Goal: Task Accomplishment & Management: Manage account settings

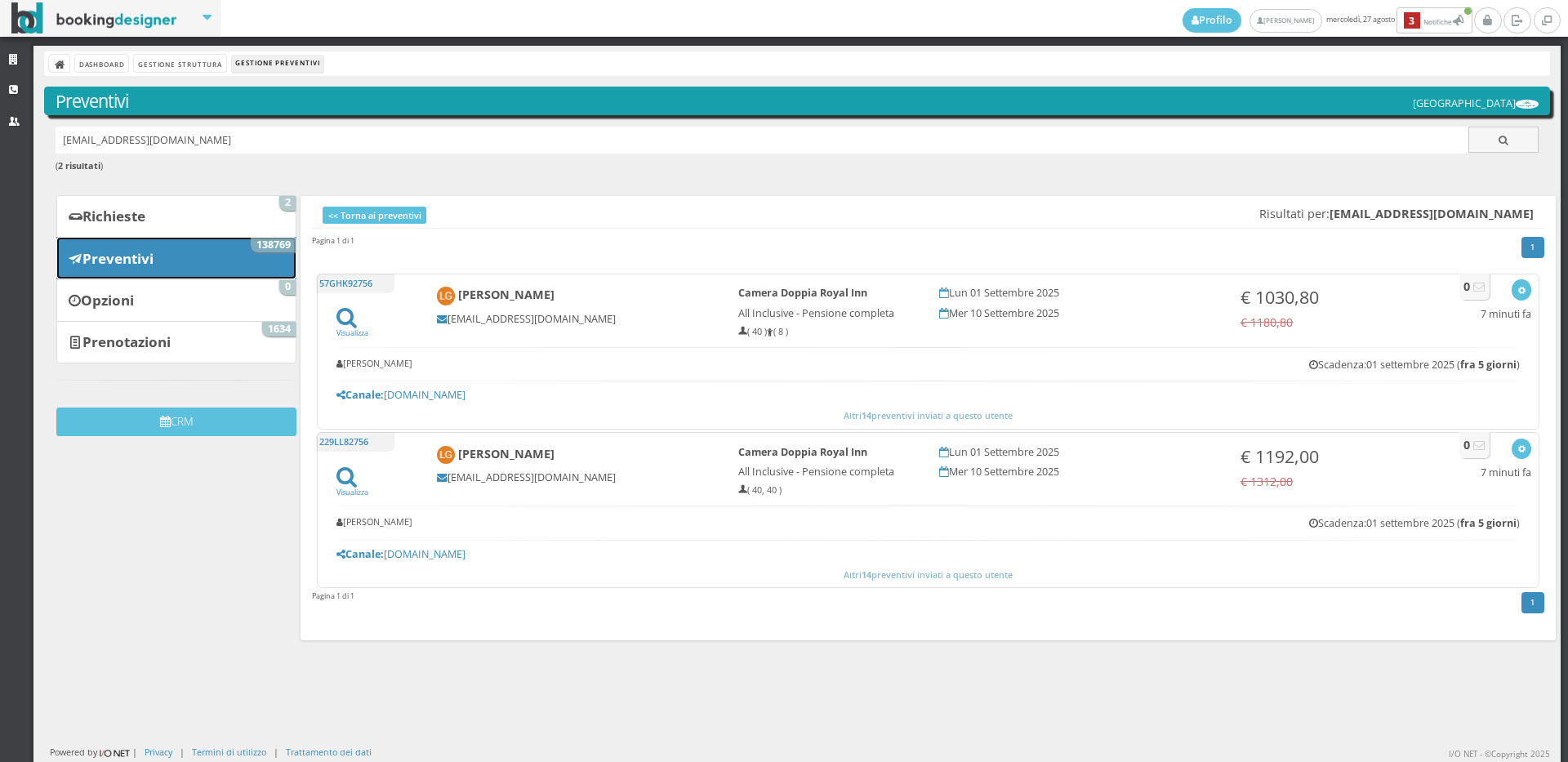
click at [175, 255] on link "Preventivi 138769" at bounding box center [177, 258] width 240 height 43
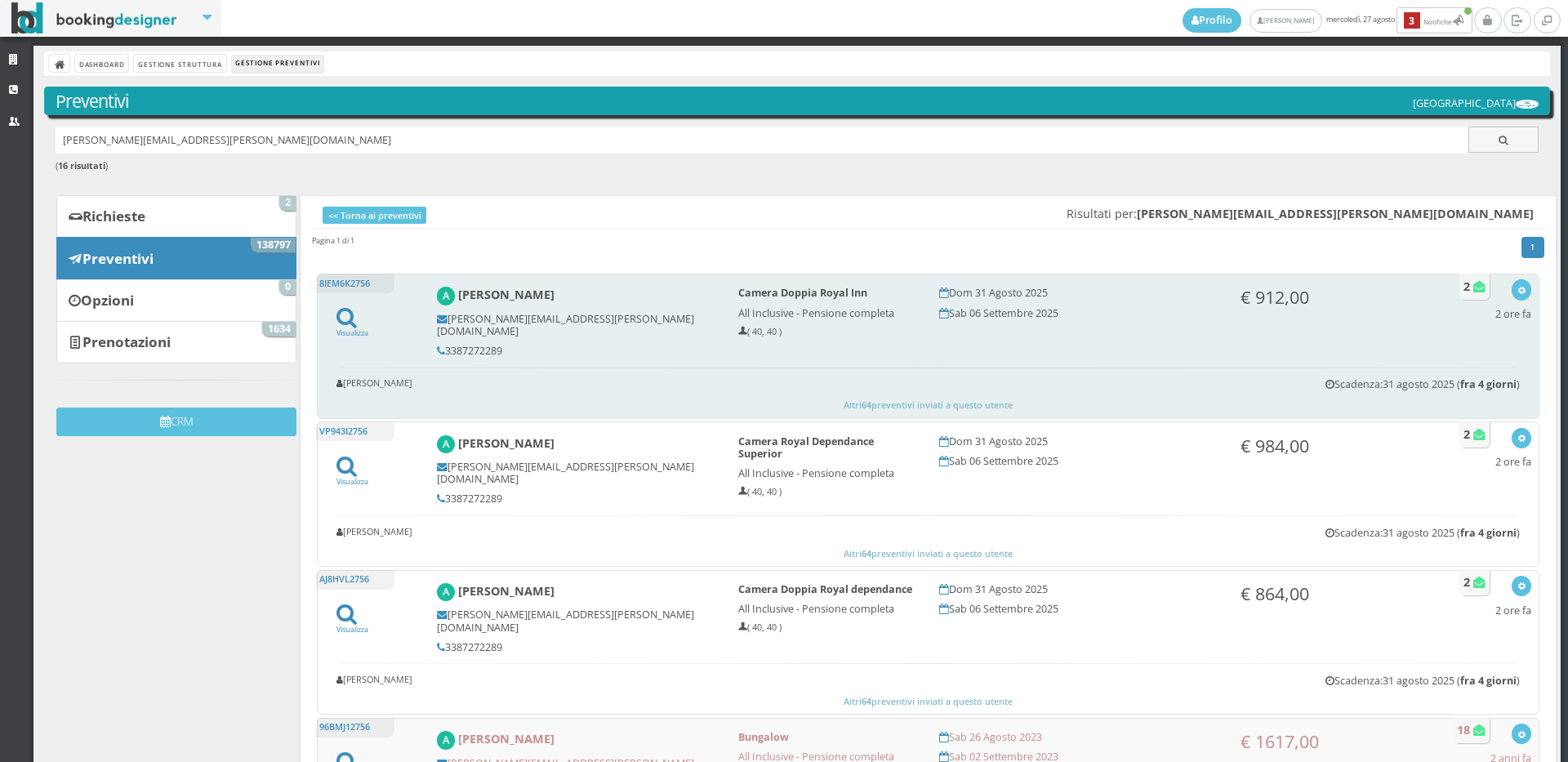
drag, startPoint x: 543, startPoint y: 339, endPoint x: 428, endPoint y: 338, distance: 115.0
click at [428, 338] on div "Alfredo Vitale alfredo.vitale56@virgilio.it 3387272289" at bounding box center [576, 321] width 302 height 85
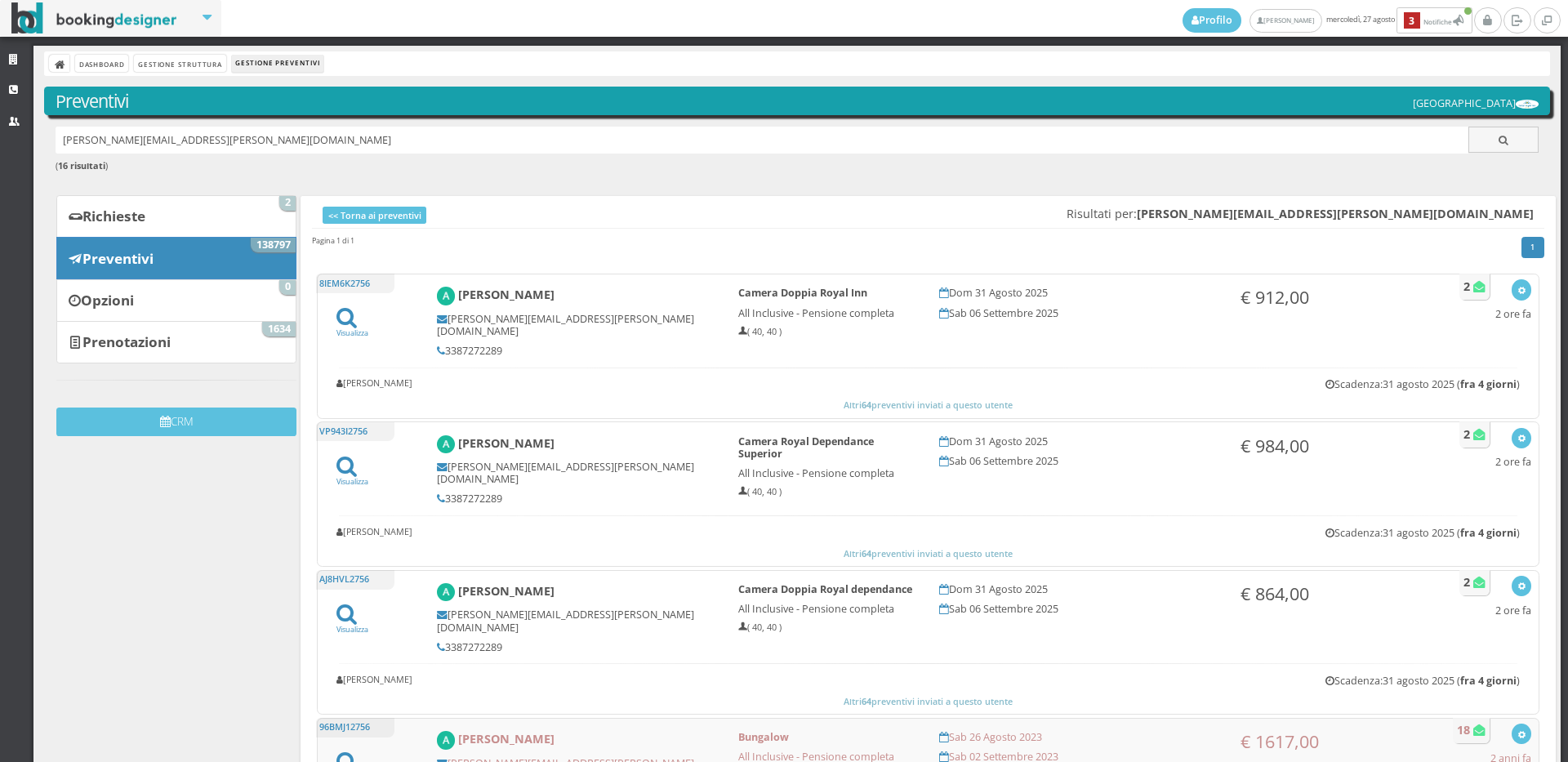
copy h5 "3387272289"
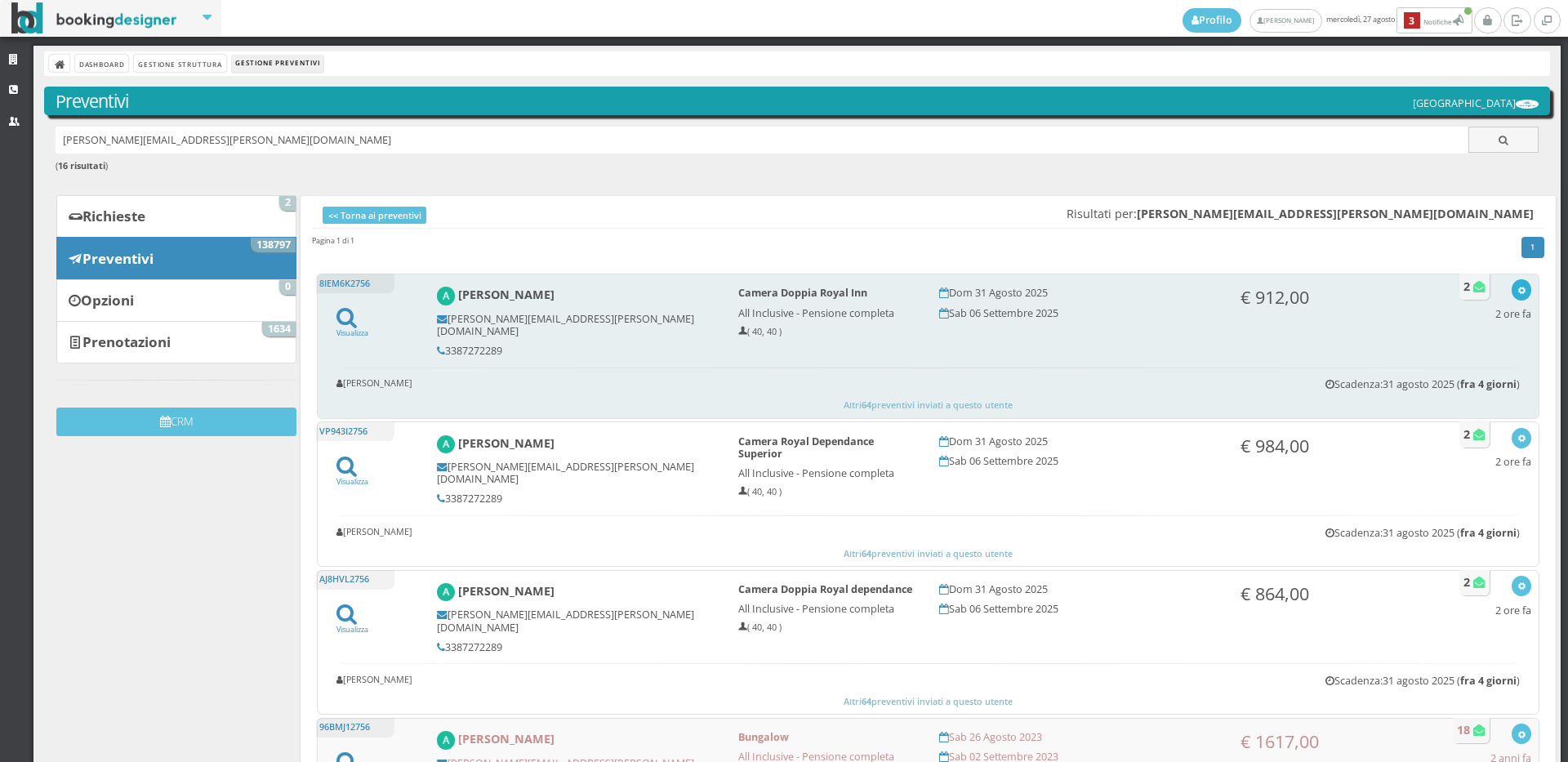
click at [1511, 291] on button "button" at bounding box center [1520, 289] width 19 height 21
click at [1474, 369] on link "Visualizza sul sito" at bounding box center [1467, 368] width 127 height 19
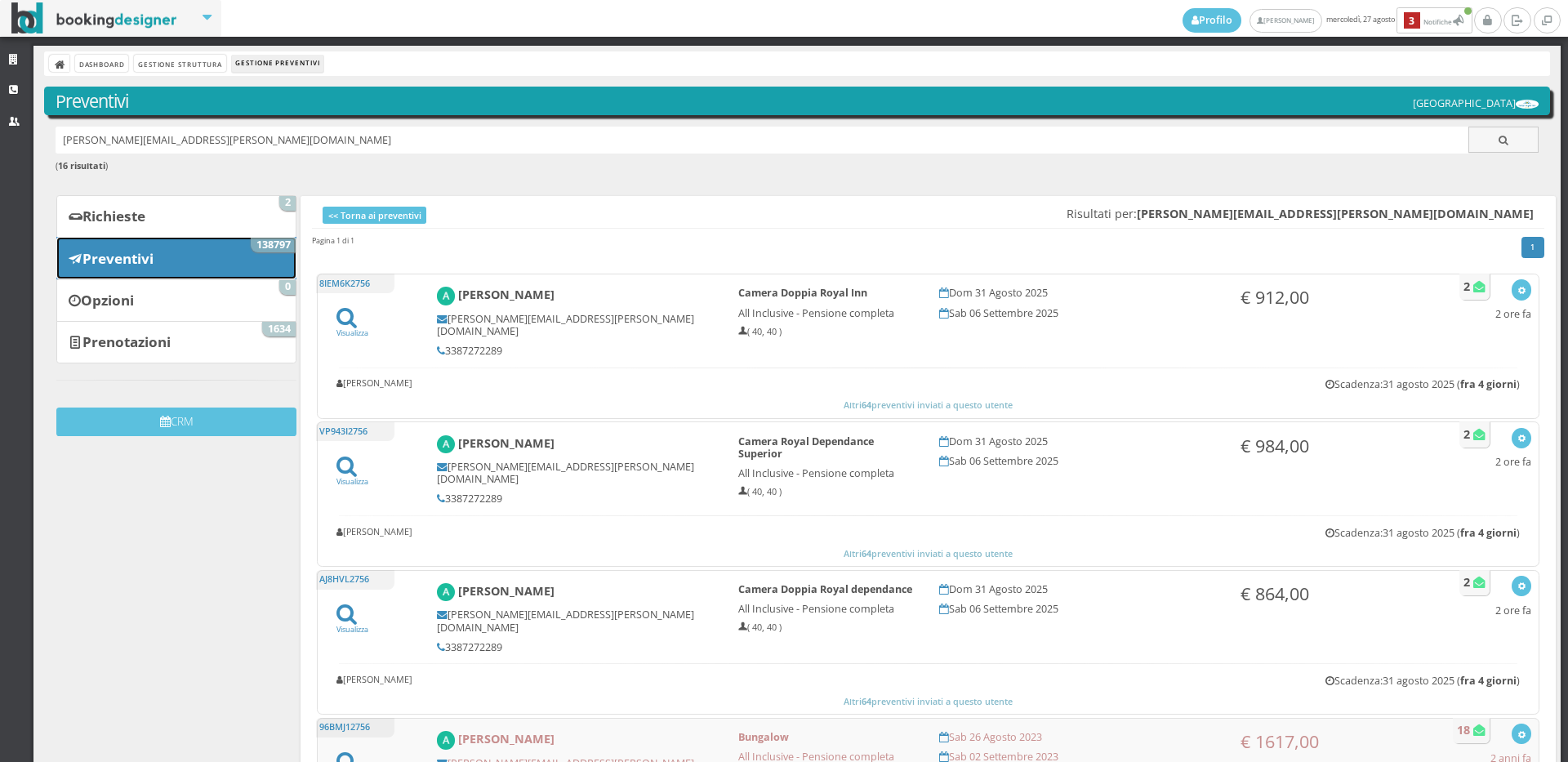
click at [253, 267] on link "Preventivi 138797" at bounding box center [177, 258] width 240 height 43
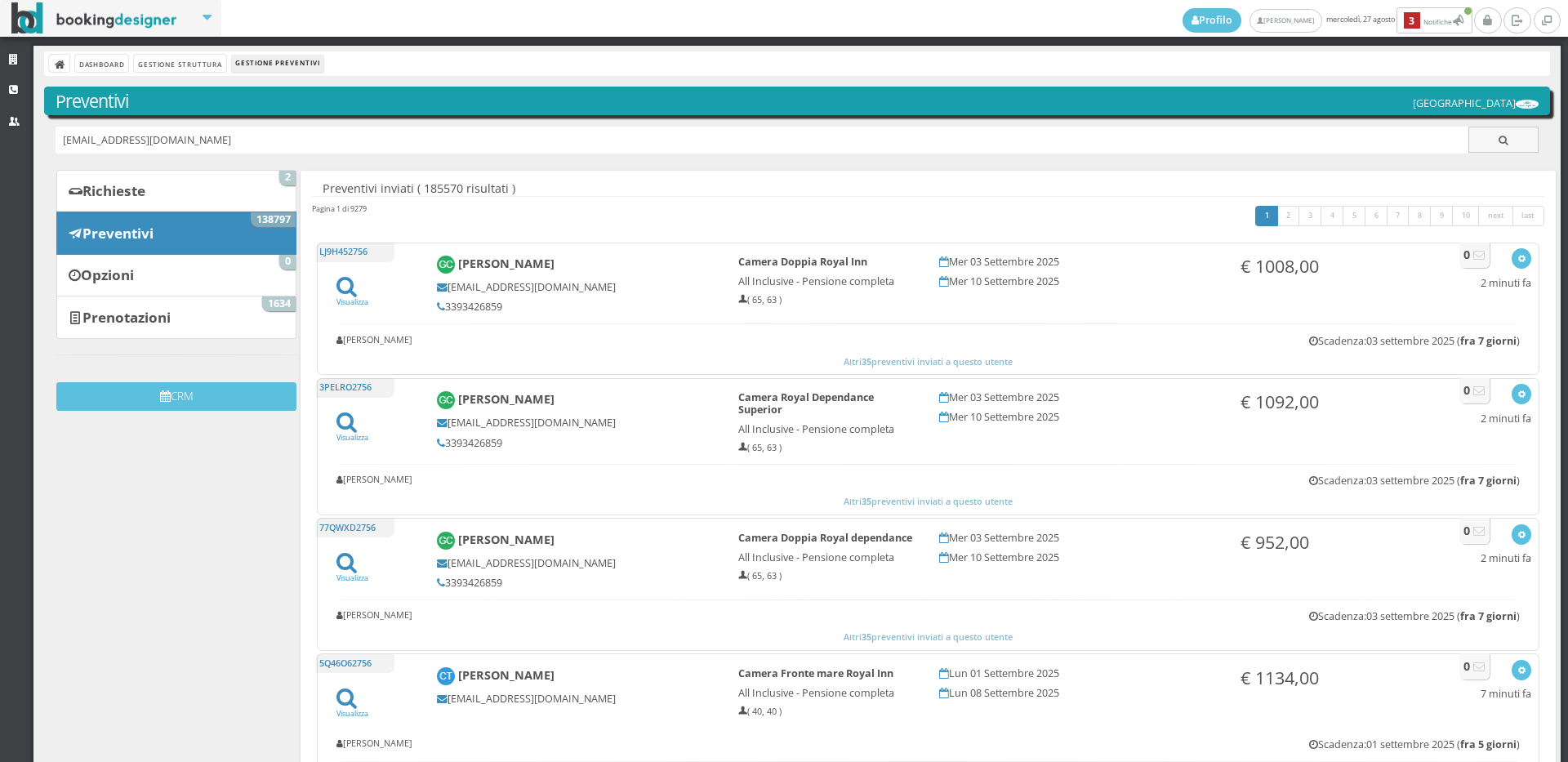
type input "[EMAIL_ADDRESS][DOMAIN_NAME]"
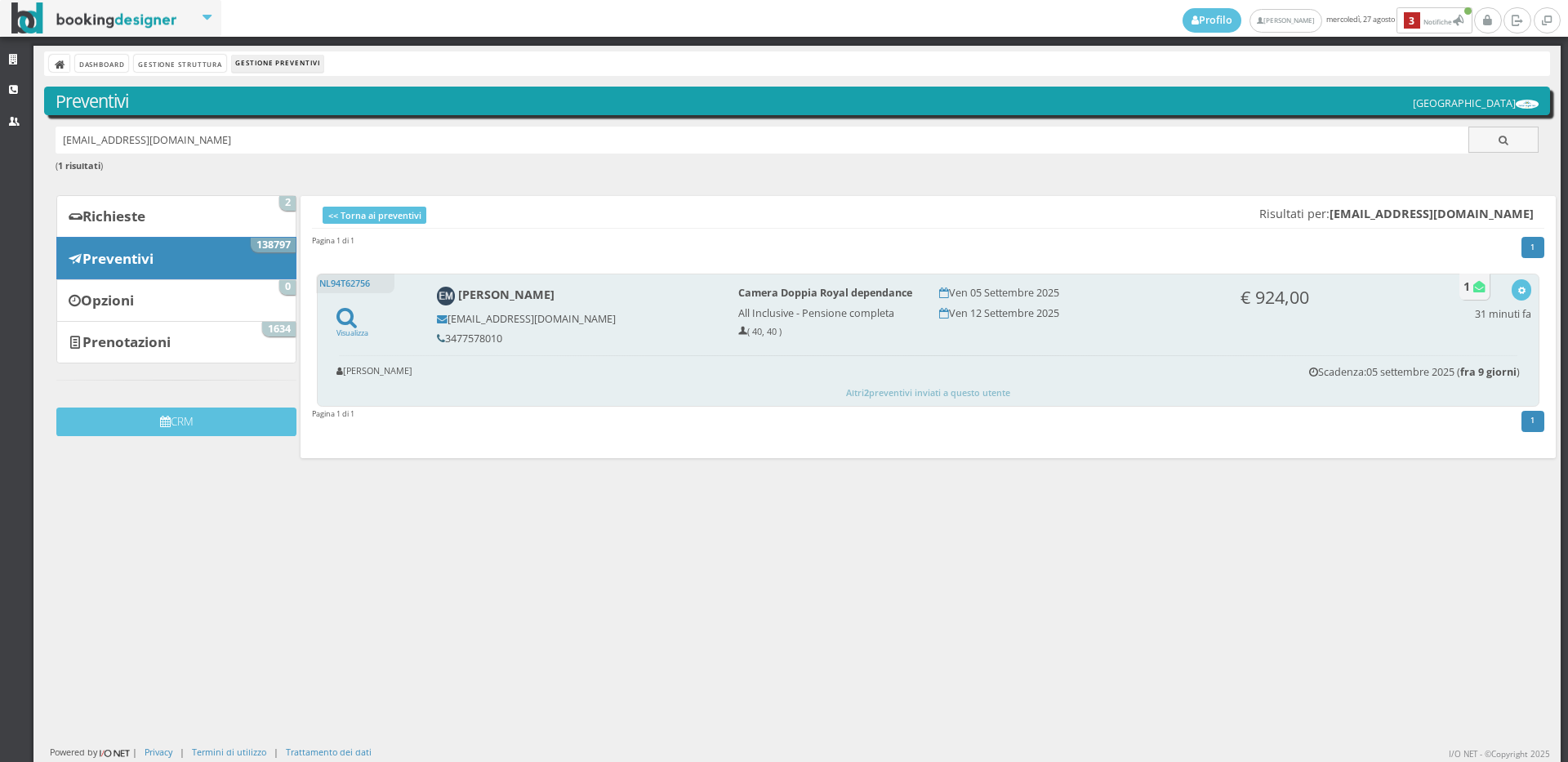
drag, startPoint x: 500, startPoint y: 329, endPoint x: 441, endPoint y: 337, distance: 59.5
click at [441, 337] on div "[PERSON_NAME] [EMAIL_ADDRESS][DOMAIN_NAME] 3477578010" at bounding box center [576, 316] width 302 height 72
copy h5 "3477578010"
click at [1517, 295] on icon "button" at bounding box center [1521, 291] width 9 height 9
click at [1483, 370] on link "Visualizza sul sito" at bounding box center [1467, 368] width 127 height 19
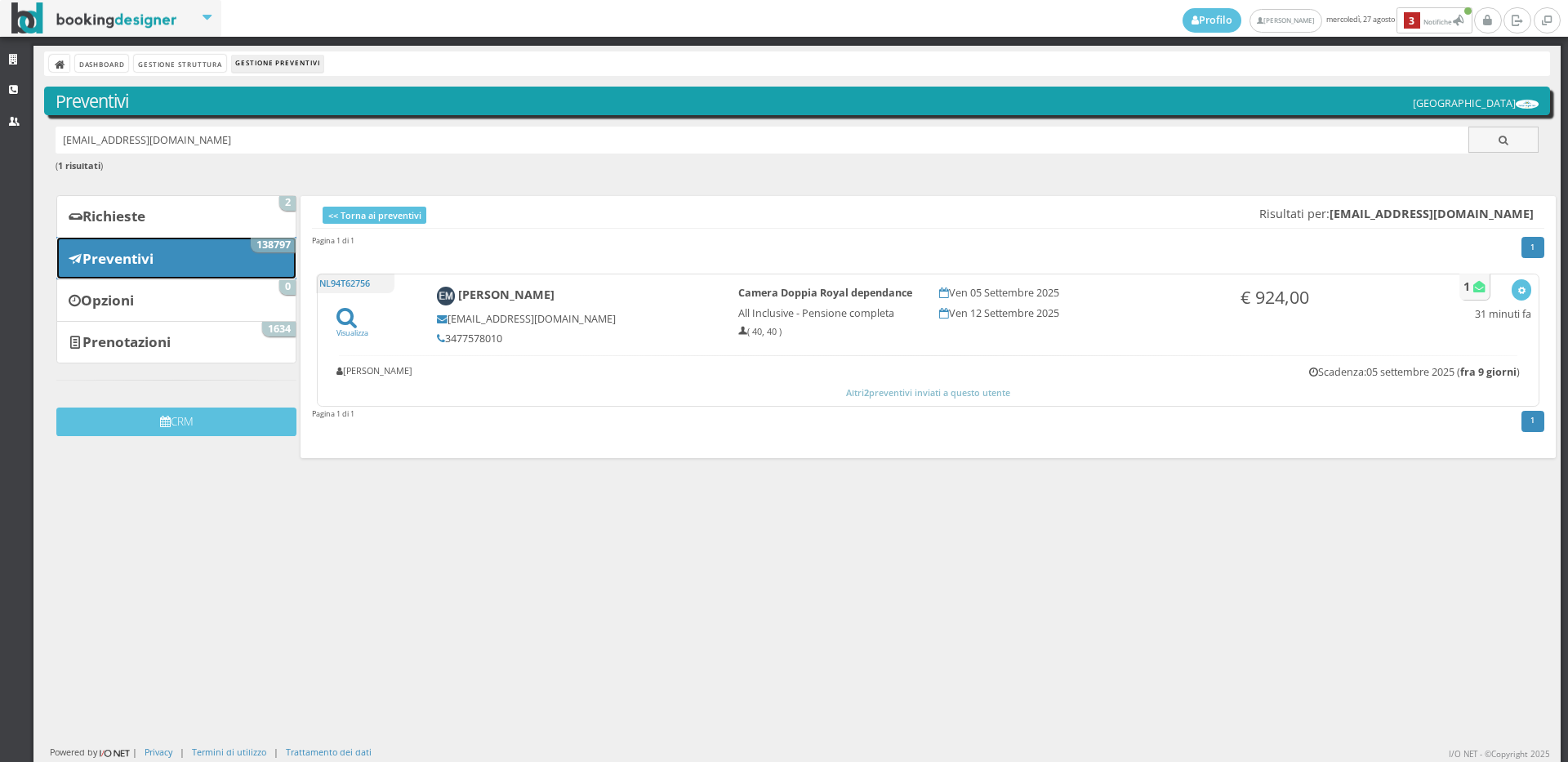
click at [223, 270] on link "Preventivi 138797" at bounding box center [177, 258] width 240 height 43
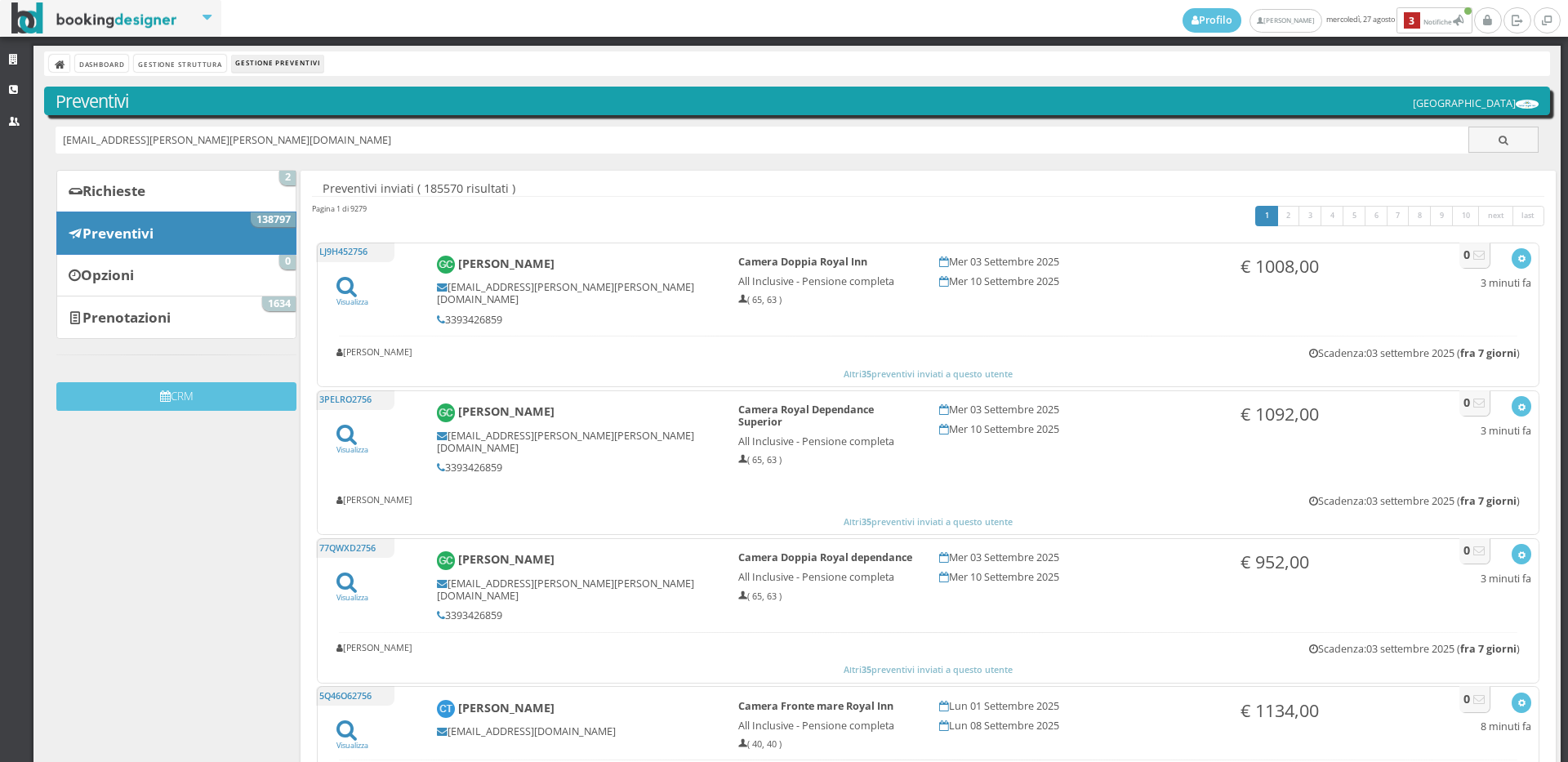
type input "[EMAIL_ADDRESS][DOMAIN_NAME]"
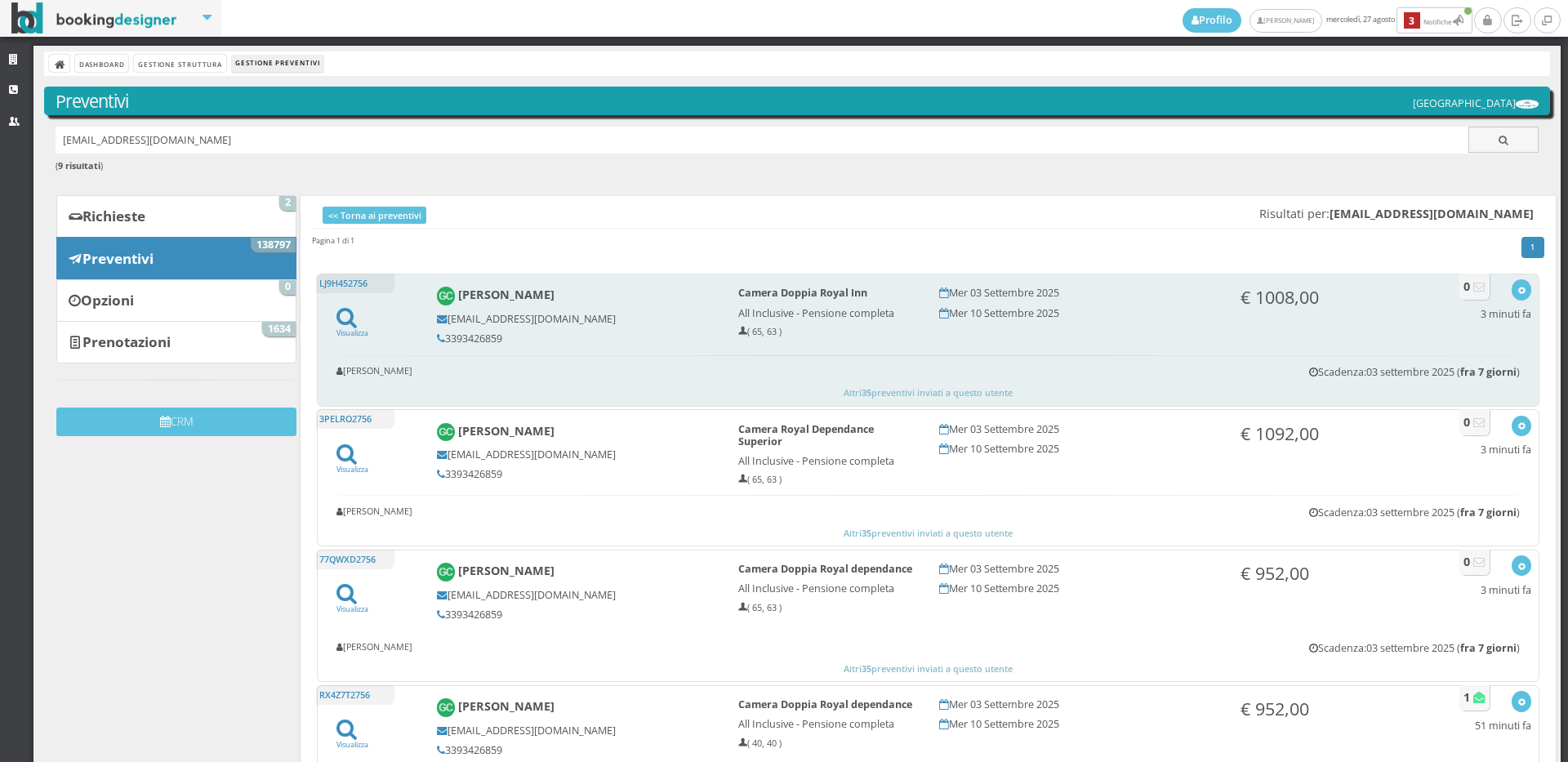
drag, startPoint x: 525, startPoint y: 338, endPoint x: 436, endPoint y: 330, distance: 89.4
click at [436, 330] on div "[PERSON_NAME] [EMAIL_ADDRESS][DOMAIN_NAME] 3393426859" at bounding box center [576, 316] width 302 height 72
copy h5 "3393426859"
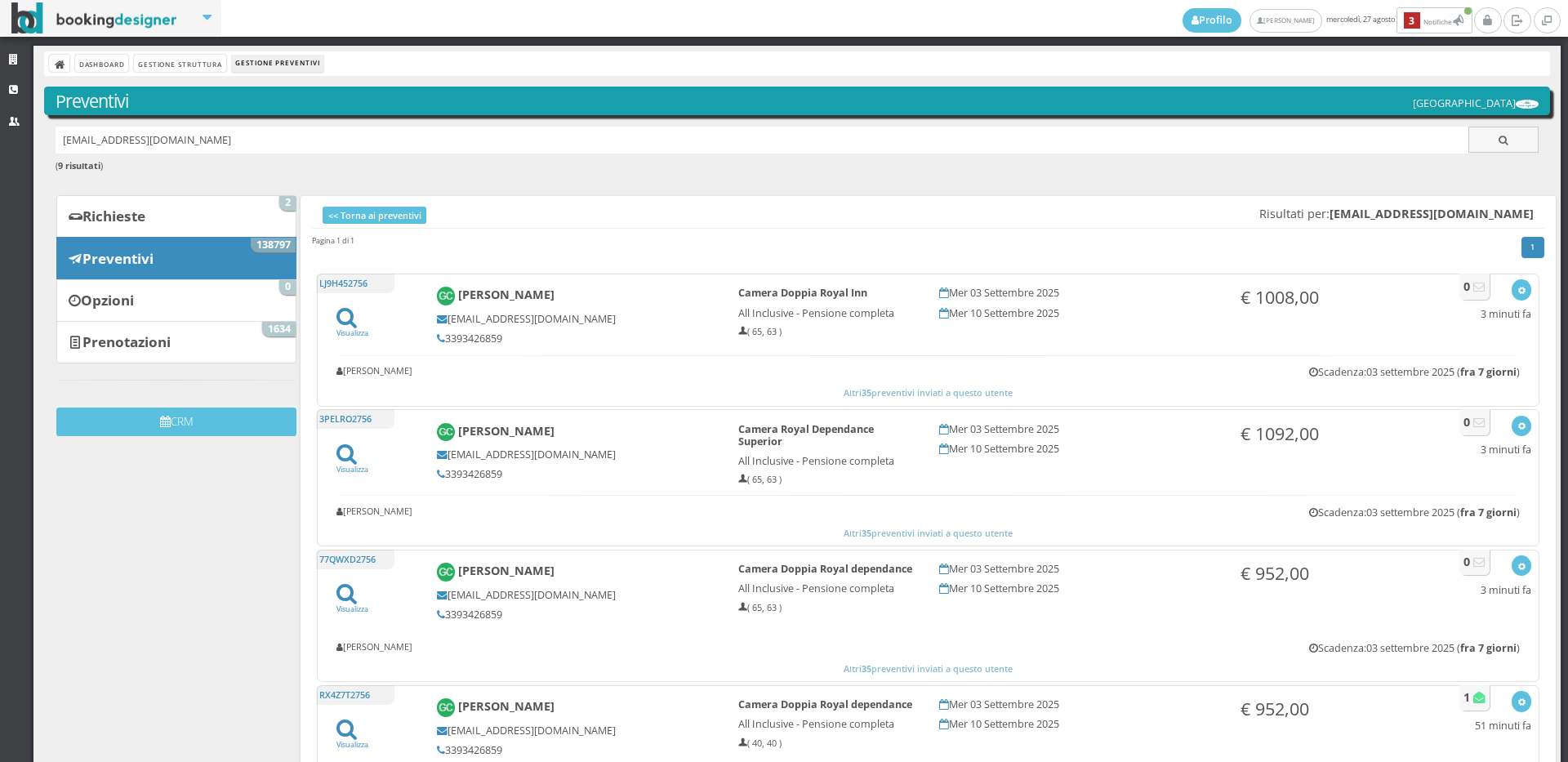
copy h5 "3393426859"
click at [251, 270] on link "Preventivi 138797" at bounding box center [177, 258] width 240 height 43
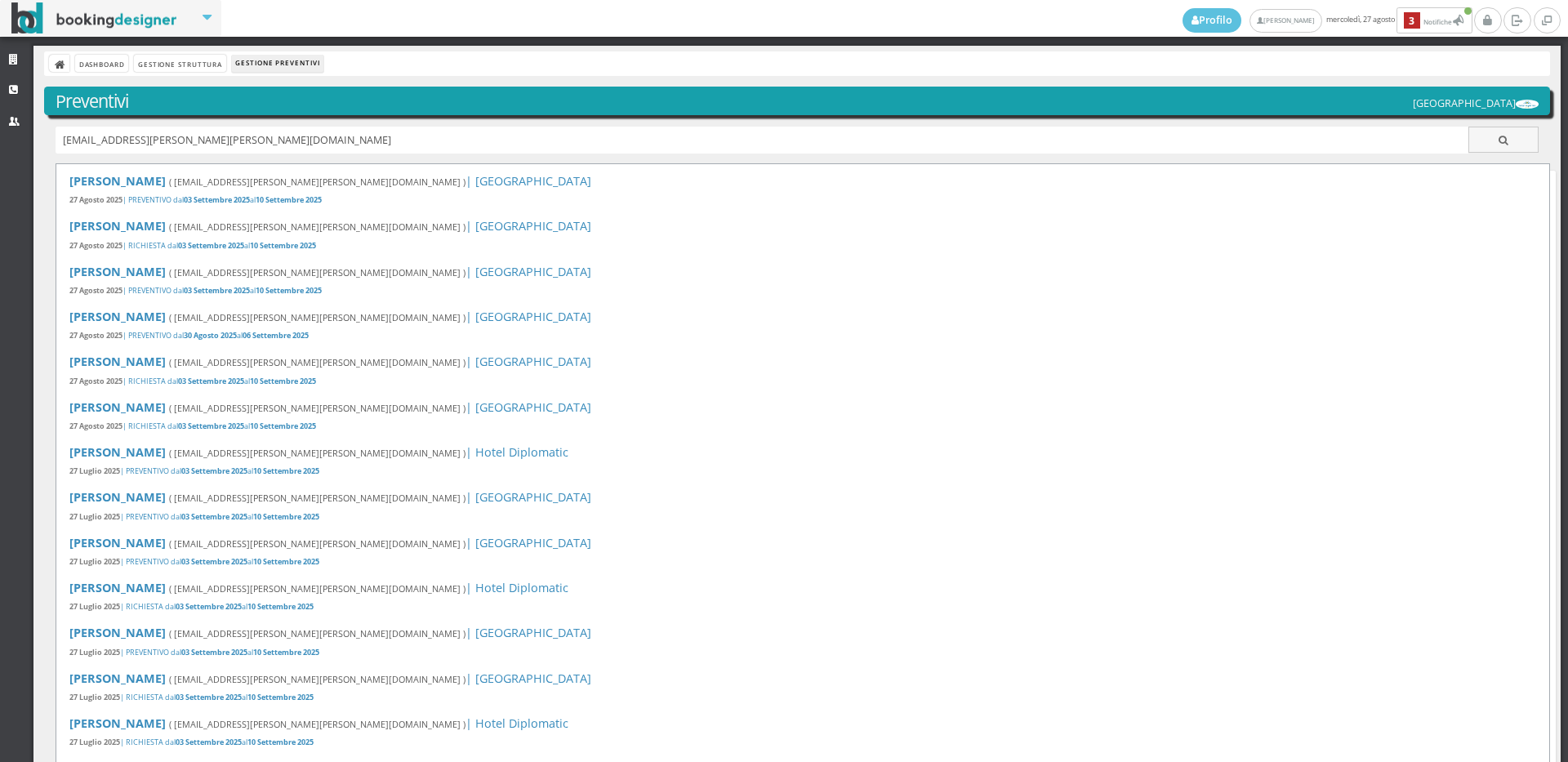
type input "[EMAIL_ADDRESS][PERSON_NAME][PERSON_NAME][DOMAIN_NAME]"
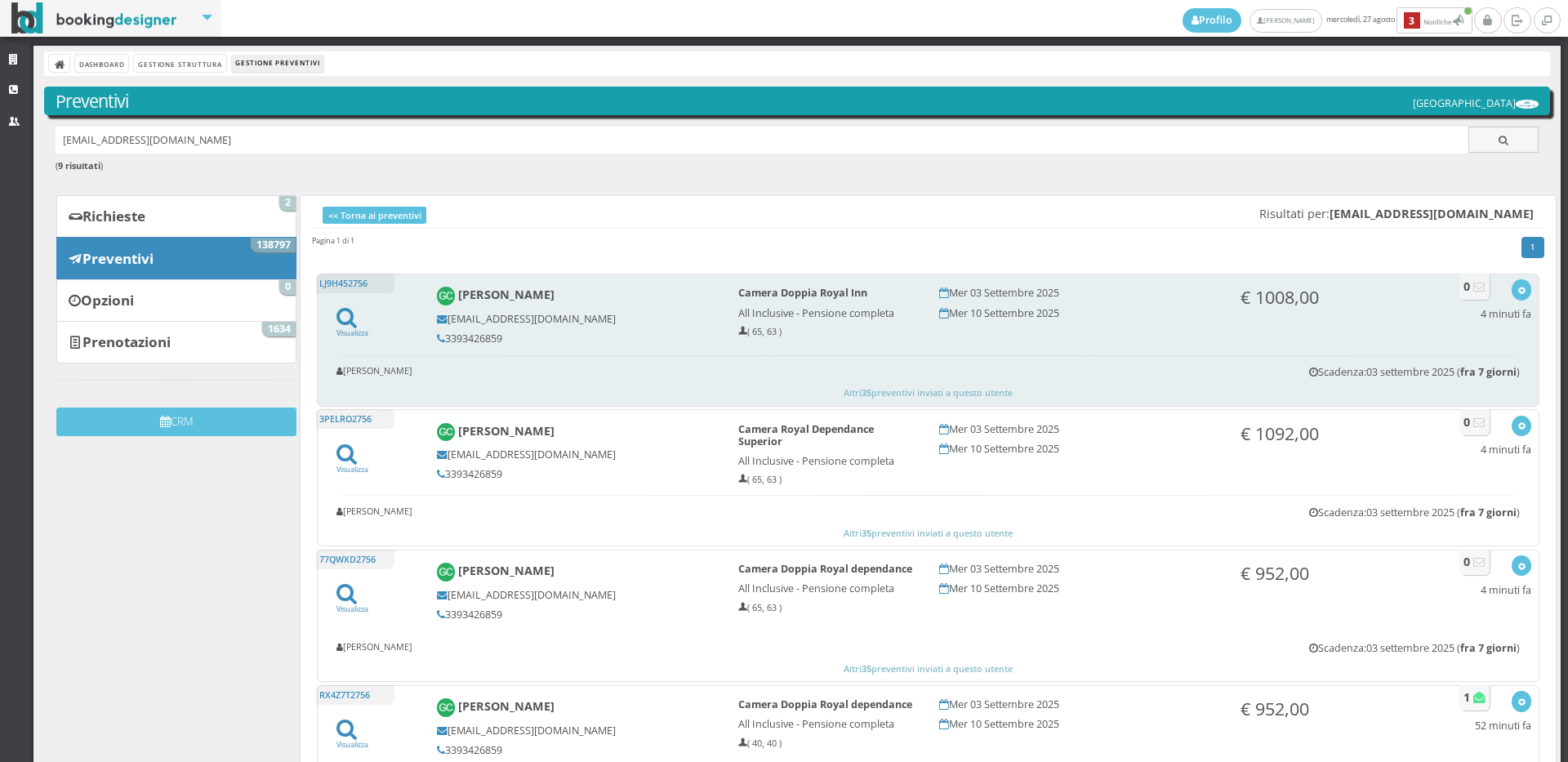
copy h5 "3393426859"
drag, startPoint x: 523, startPoint y: 337, endPoint x: 442, endPoint y: 337, distance: 81.0
click at [442, 337] on h5 "3393426859" at bounding box center [577, 338] width 279 height 12
click at [1517, 287] on icon "button" at bounding box center [1521, 291] width 9 height 9
click at [1487, 382] on ul "Visualizza Visualizza sul sito Invia email Elimina" at bounding box center [1467, 387] width 127 height 119
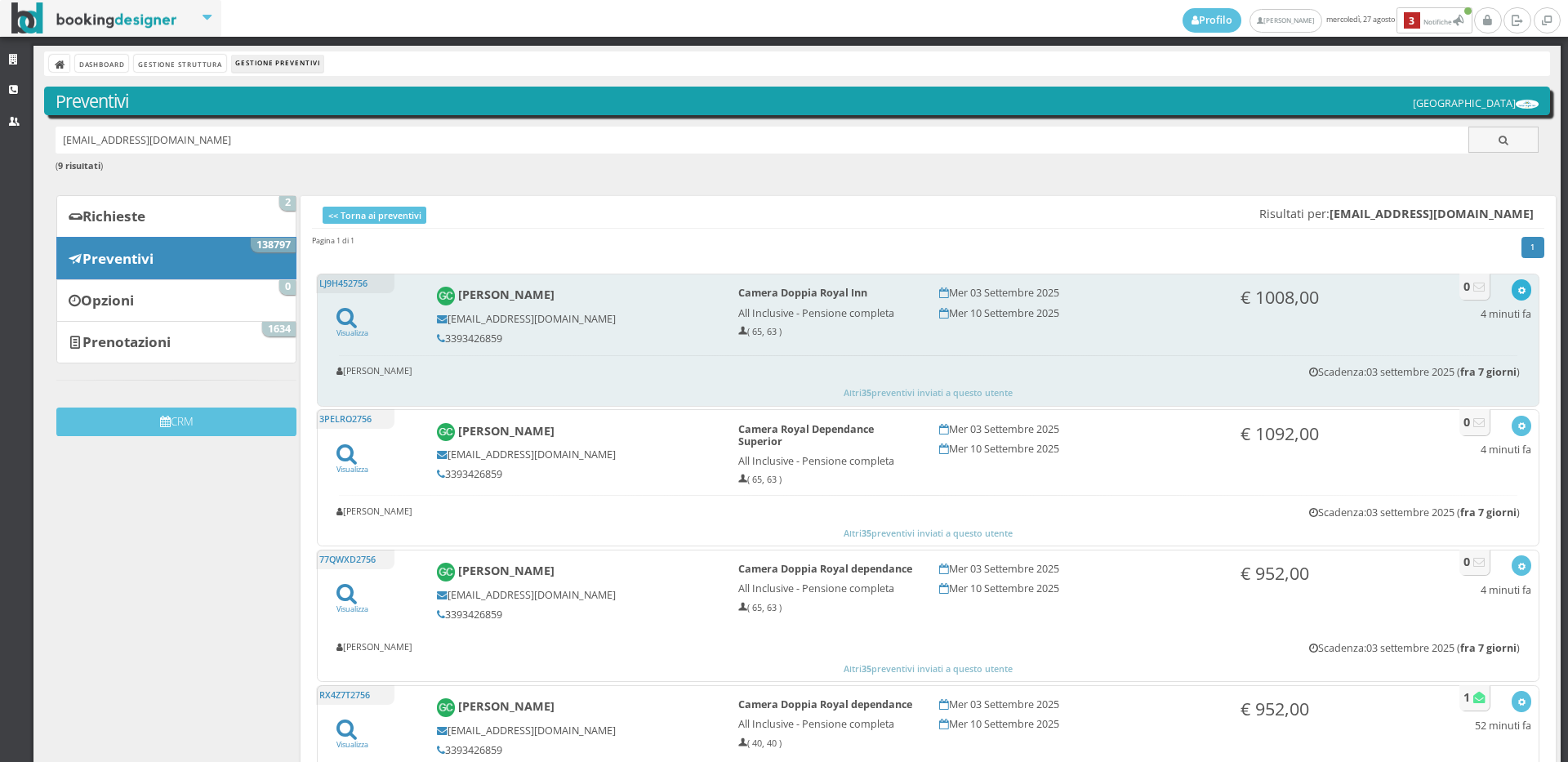
click at [1517, 289] on icon "button" at bounding box center [1521, 291] width 9 height 9
click at [1479, 363] on link "Visualizza sul sito" at bounding box center [1467, 368] width 127 height 19
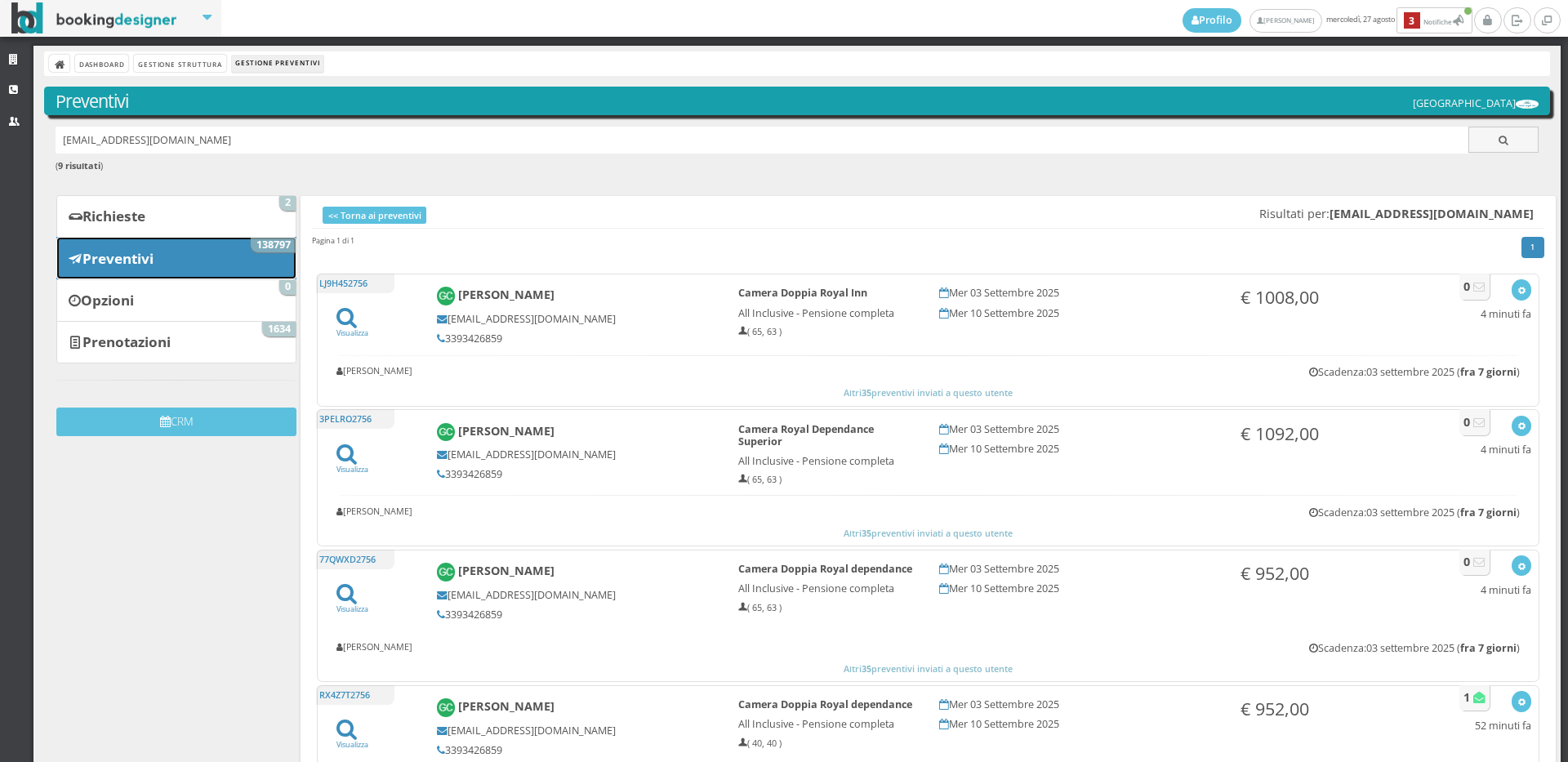
click at [172, 246] on link "Preventivi 138797" at bounding box center [177, 258] width 240 height 43
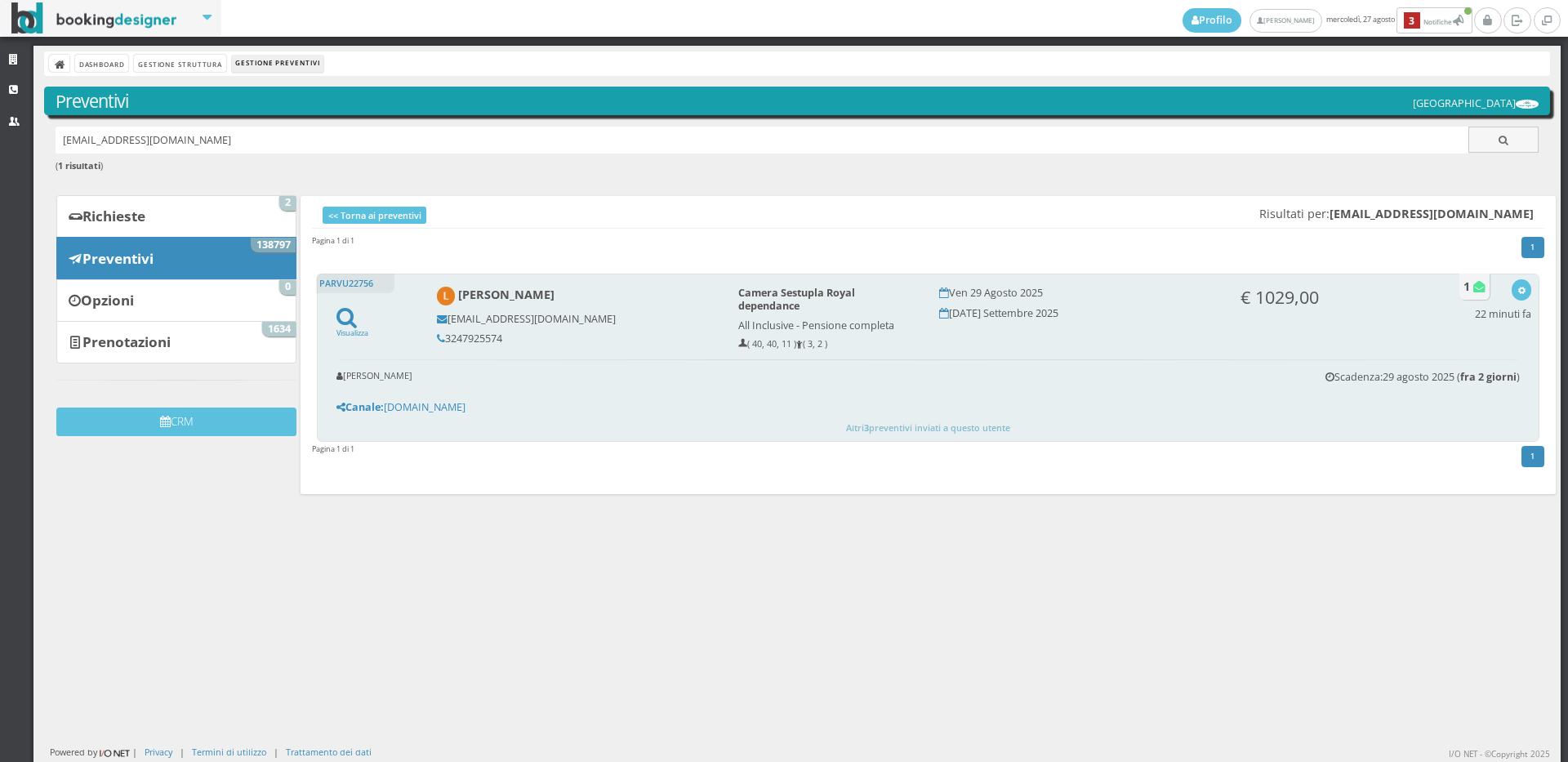
drag, startPoint x: 490, startPoint y: 340, endPoint x: 440, endPoint y: 345, distance: 50.2
click at [440, 345] on div "[PERSON_NAME] Contreras [EMAIL_ADDRESS][DOMAIN_NAME] 3247925574" at bounding box center [576, 316] width 302 height 72
copy h5 "3247925574"
click at [1514, 292] on button "button" at bounding box center [1520, 289] width 19 height 21
click at [1419, 366] on link "Visualizza sul sito" at bounding box center [1467, 368] width 127 height 19
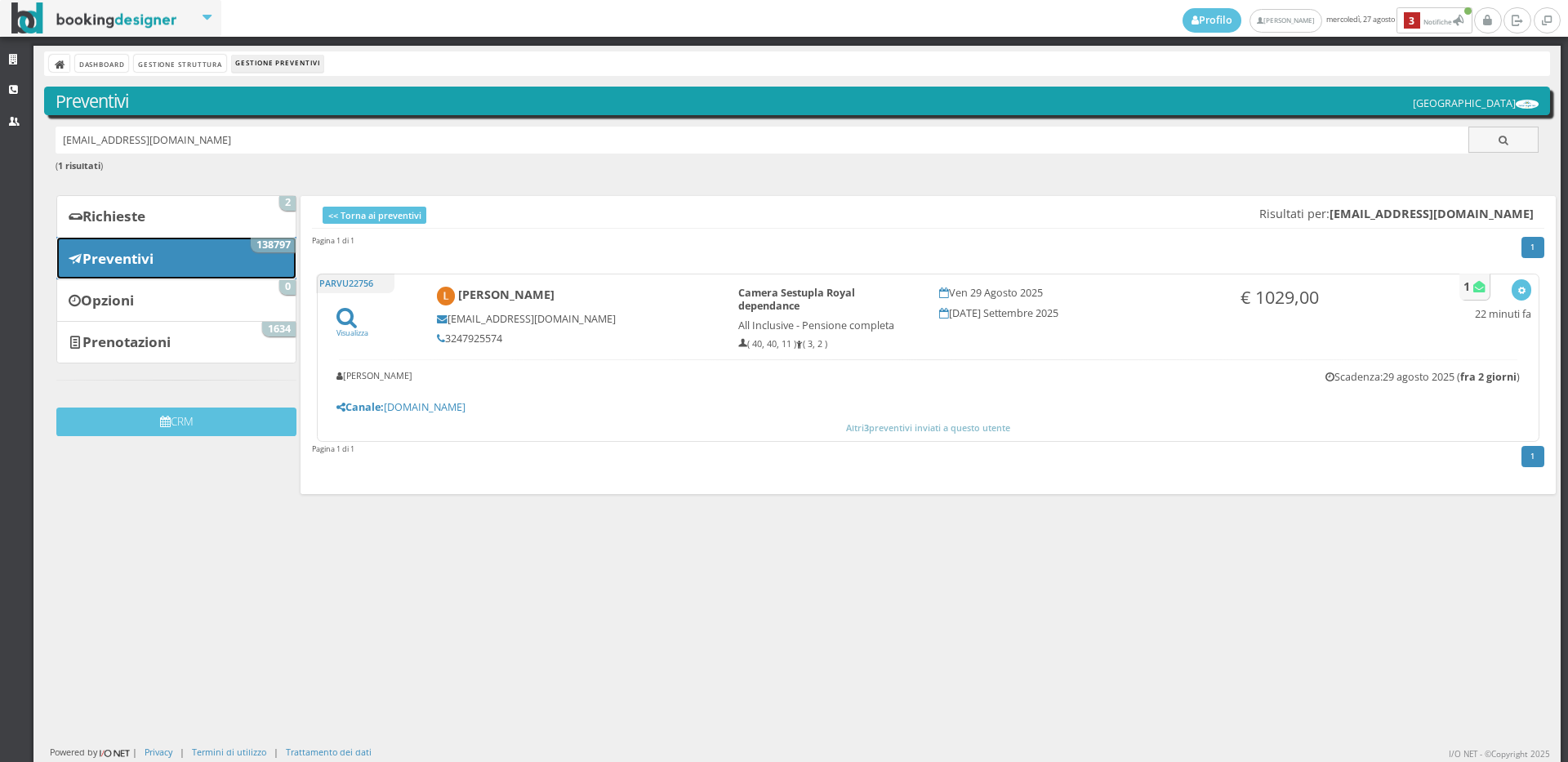
click at [190, 271] on link "Preventivi 138797" at bounding box center [177, 258] width 240 height 43
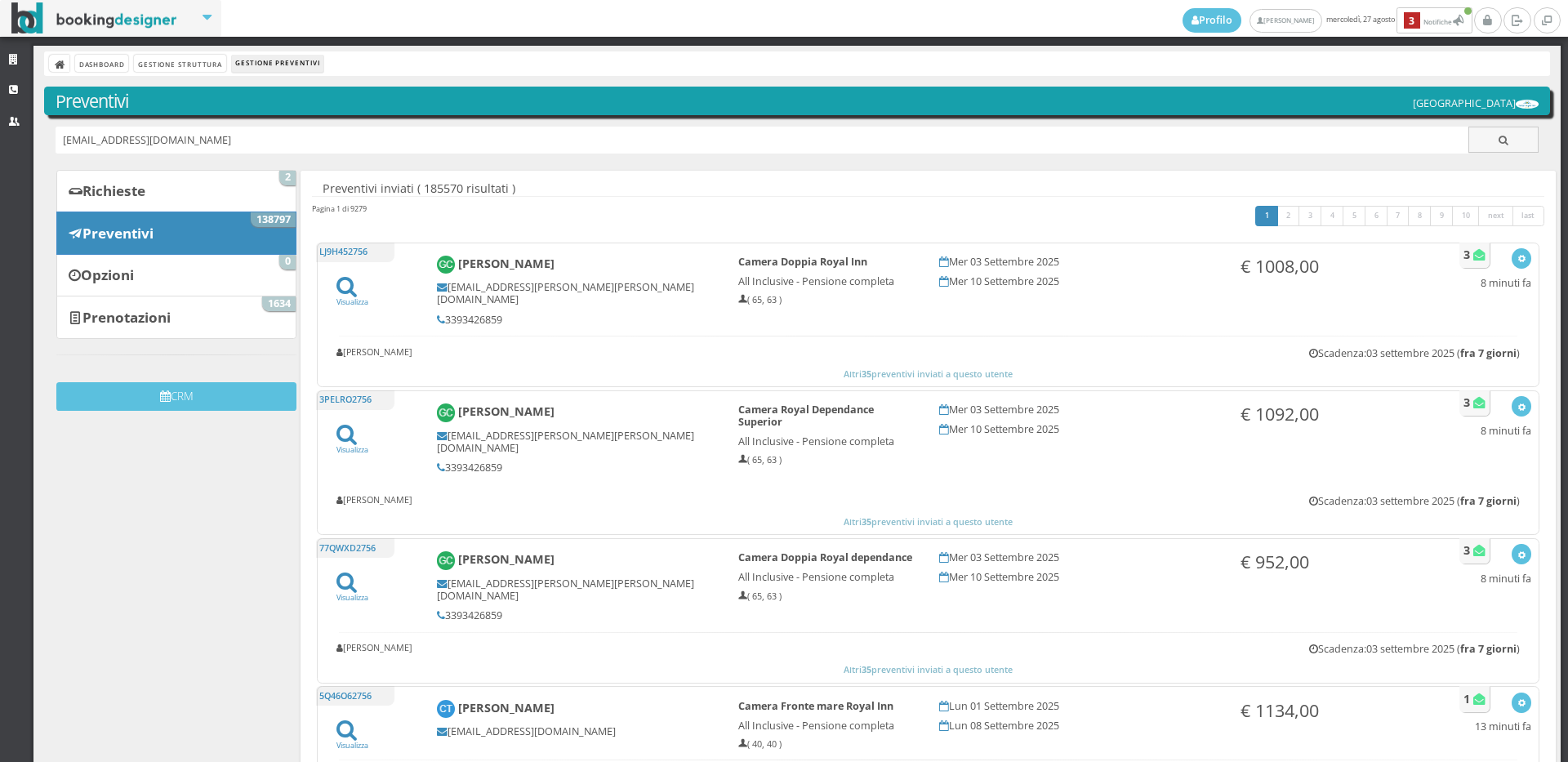
type input "[EMAIL_ADDRESS][DOMAIN_NAME]"
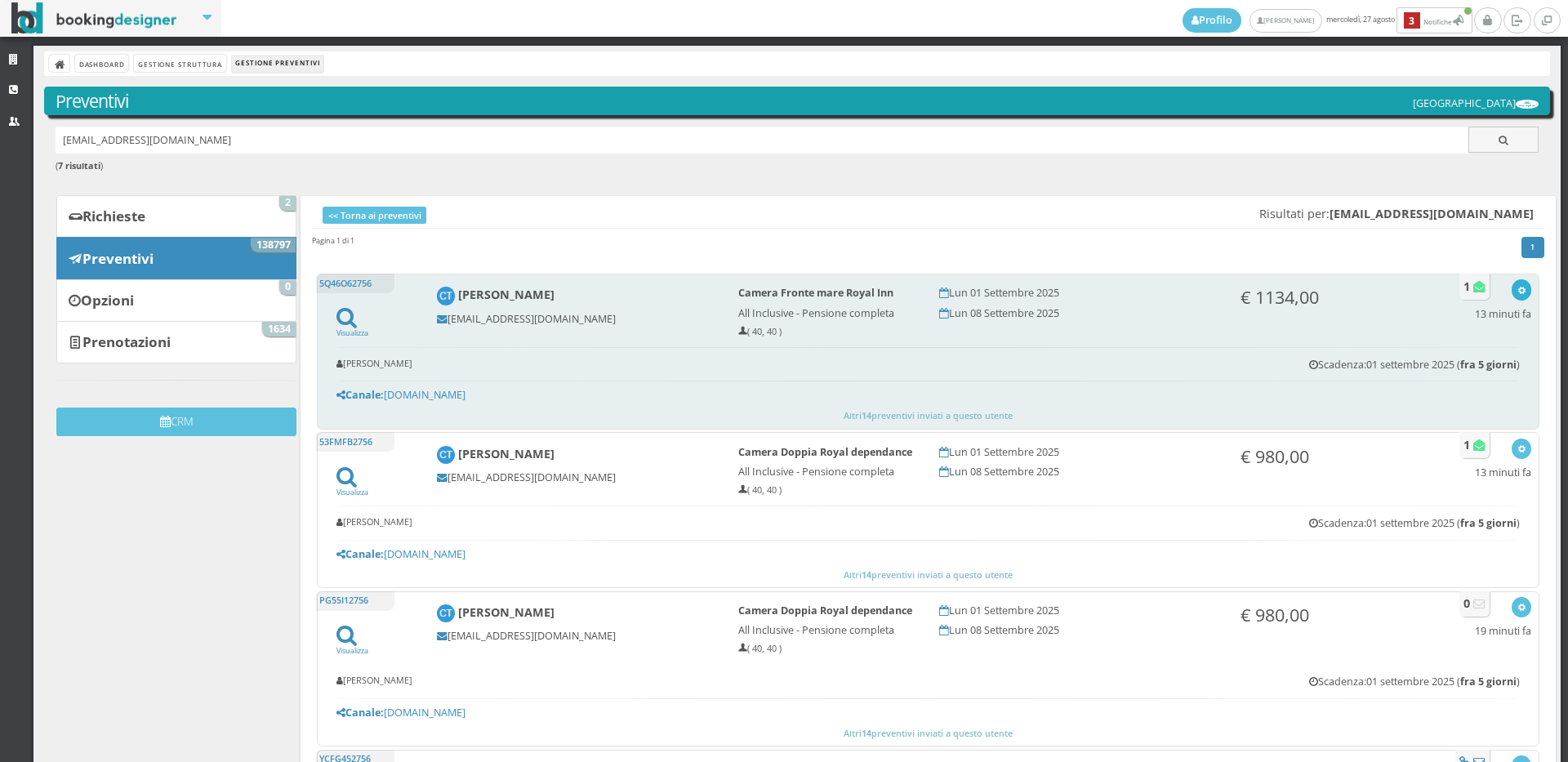
click at [1511, 281] on button "button" at bounding box center [1520, 289] width 19 height 21
click at [1471, 367] on link "Visualizza sul sito" at bounding box center [1467, 368] width 127 height 19
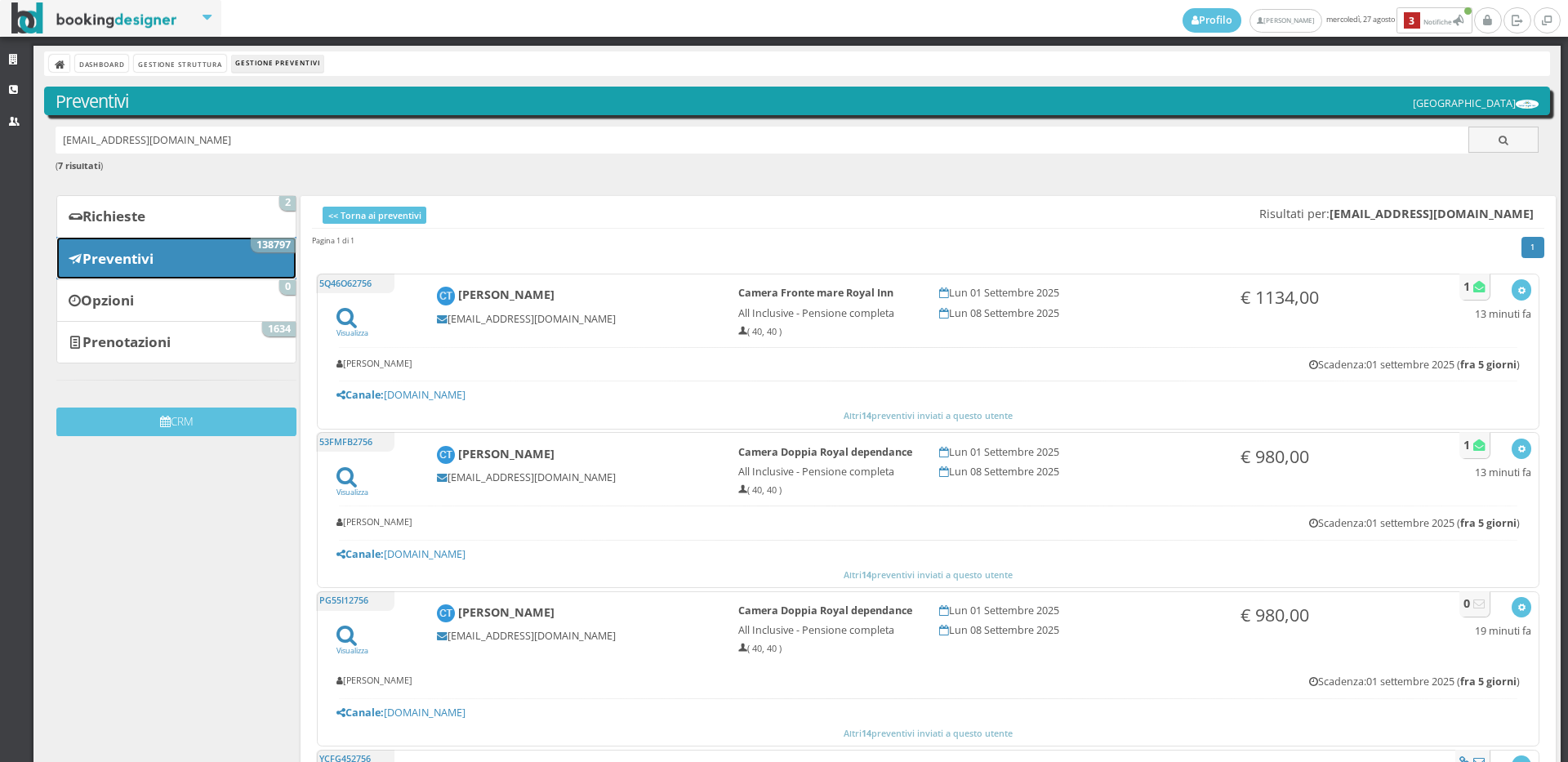
click at [164, 277] on link "Preventivi 138797" at bounding box center [177, 258] width 240 height 43
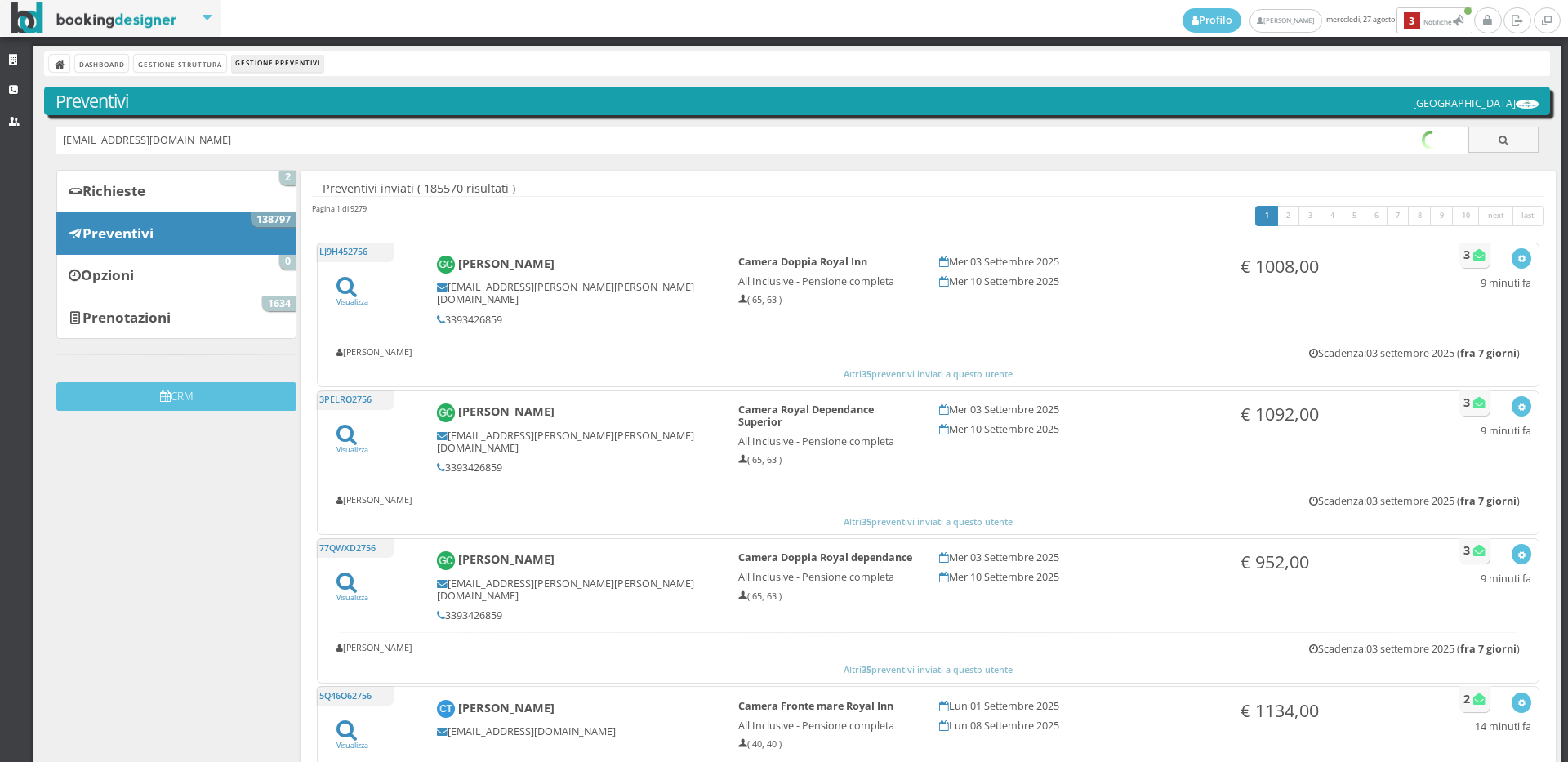
type input "[EMAIL_ADDRESS][DOMAIN_NAME]"
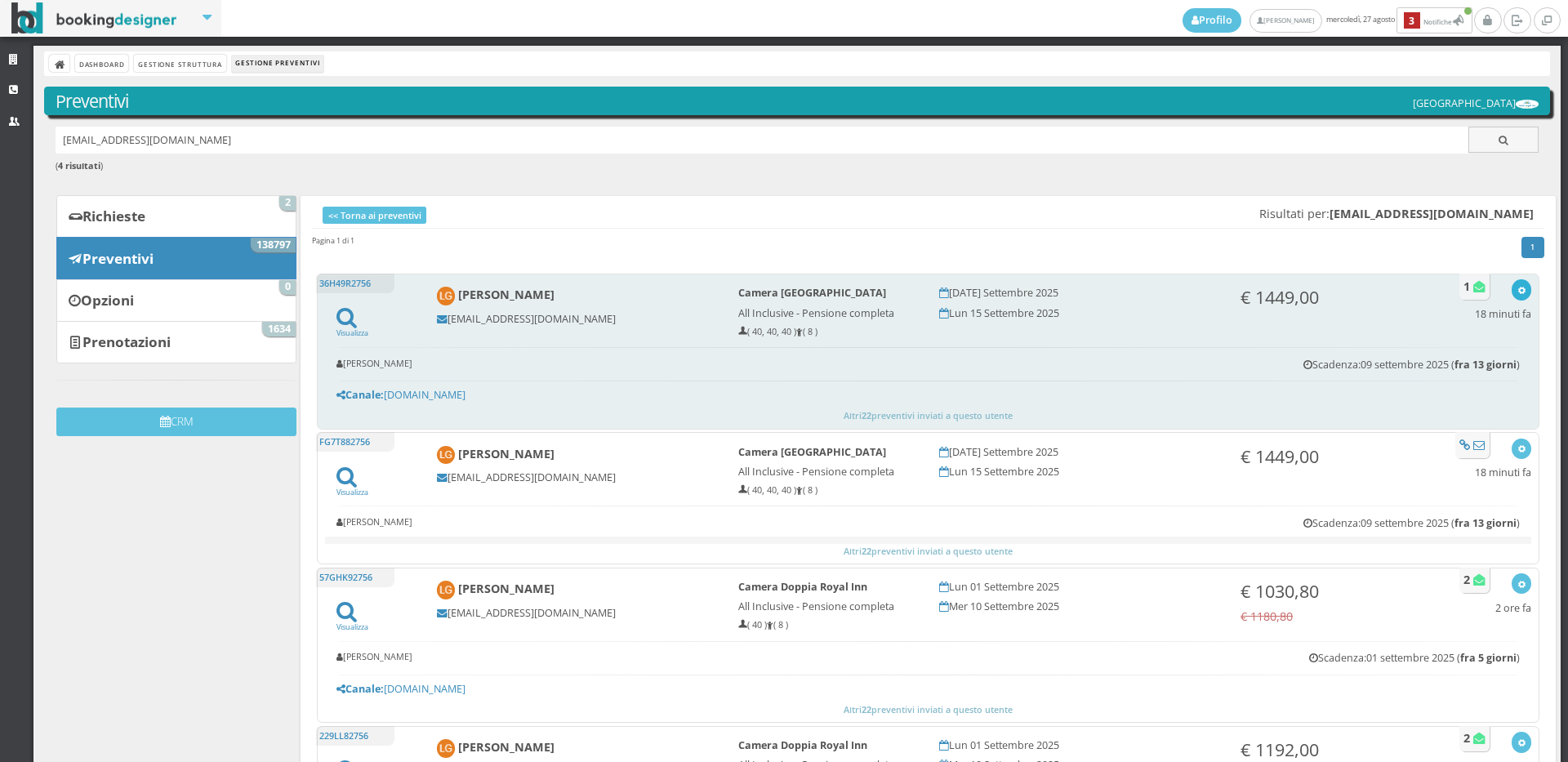
click at [1517, 290] on icon "button" at bounding box center [1521, 291] width 9 height 9
click at [1469, 369] on link "Visualizza sul sito" at bounding box center [1467, 368] width 127 height 19
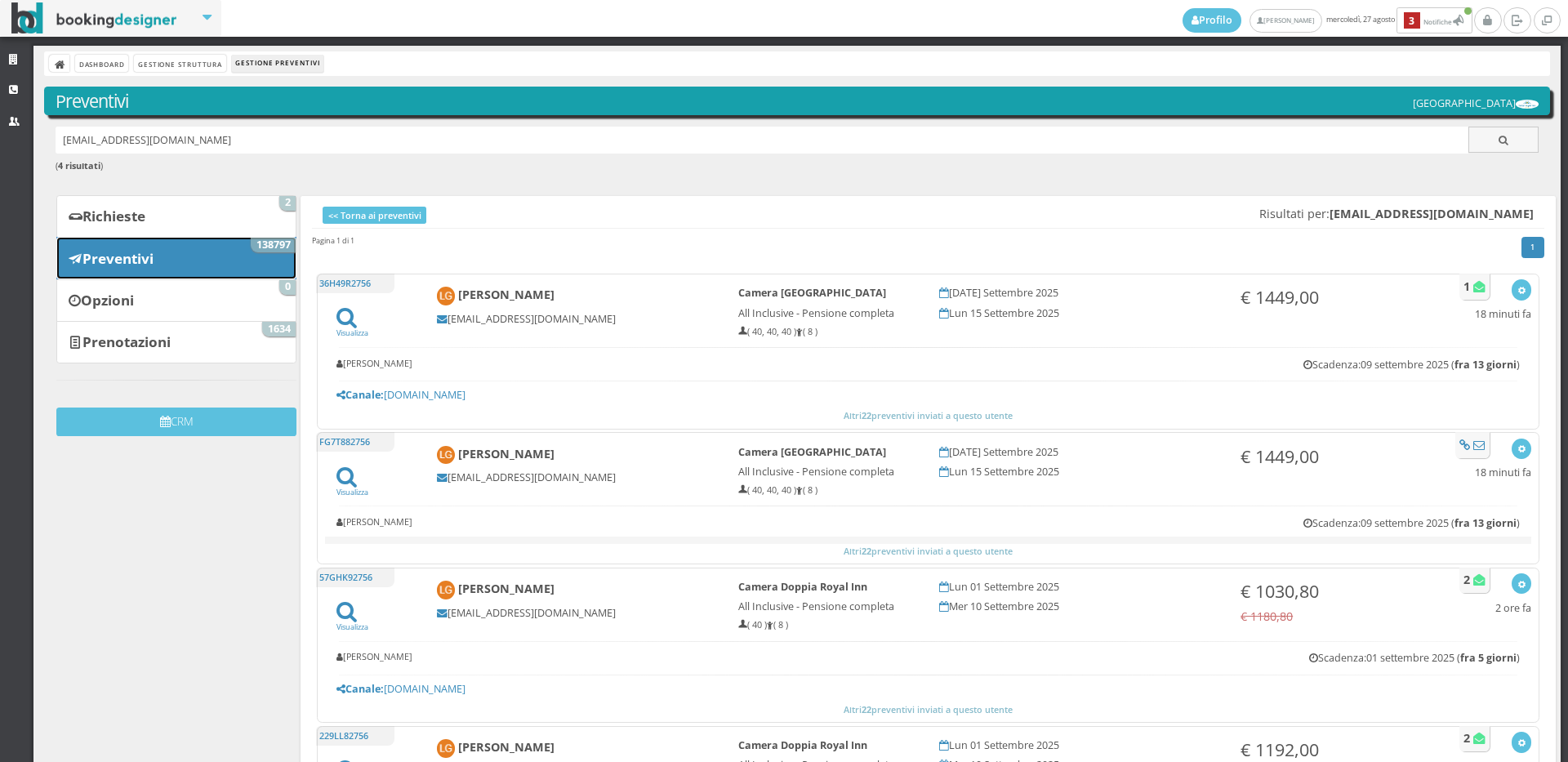
click at [143, 249] on b "Preventivi" at bounding box center [118, 258] width 71 height 19
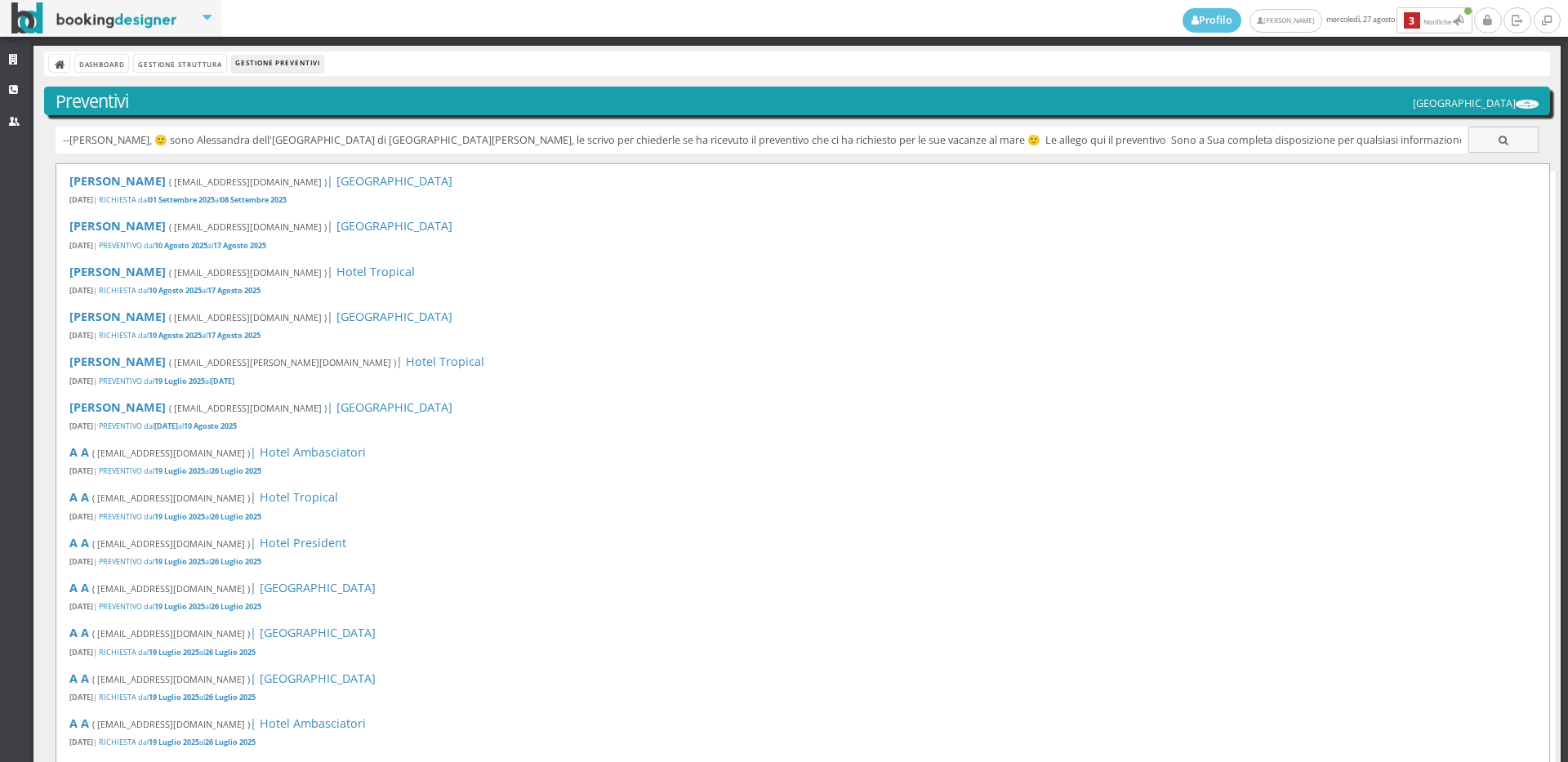
drag, startPoint x: 1434, startPoint y: 141, endPoint x: 0, endPoint y: 150, distance: 1434.0
click at [0, 150] on div "Strutture CRM Utenti Dashboard Gestione Struttura Gestione Preventivi Preventiv…" at bounding box center [784, 404] width 1568 height 717
type input "nn"
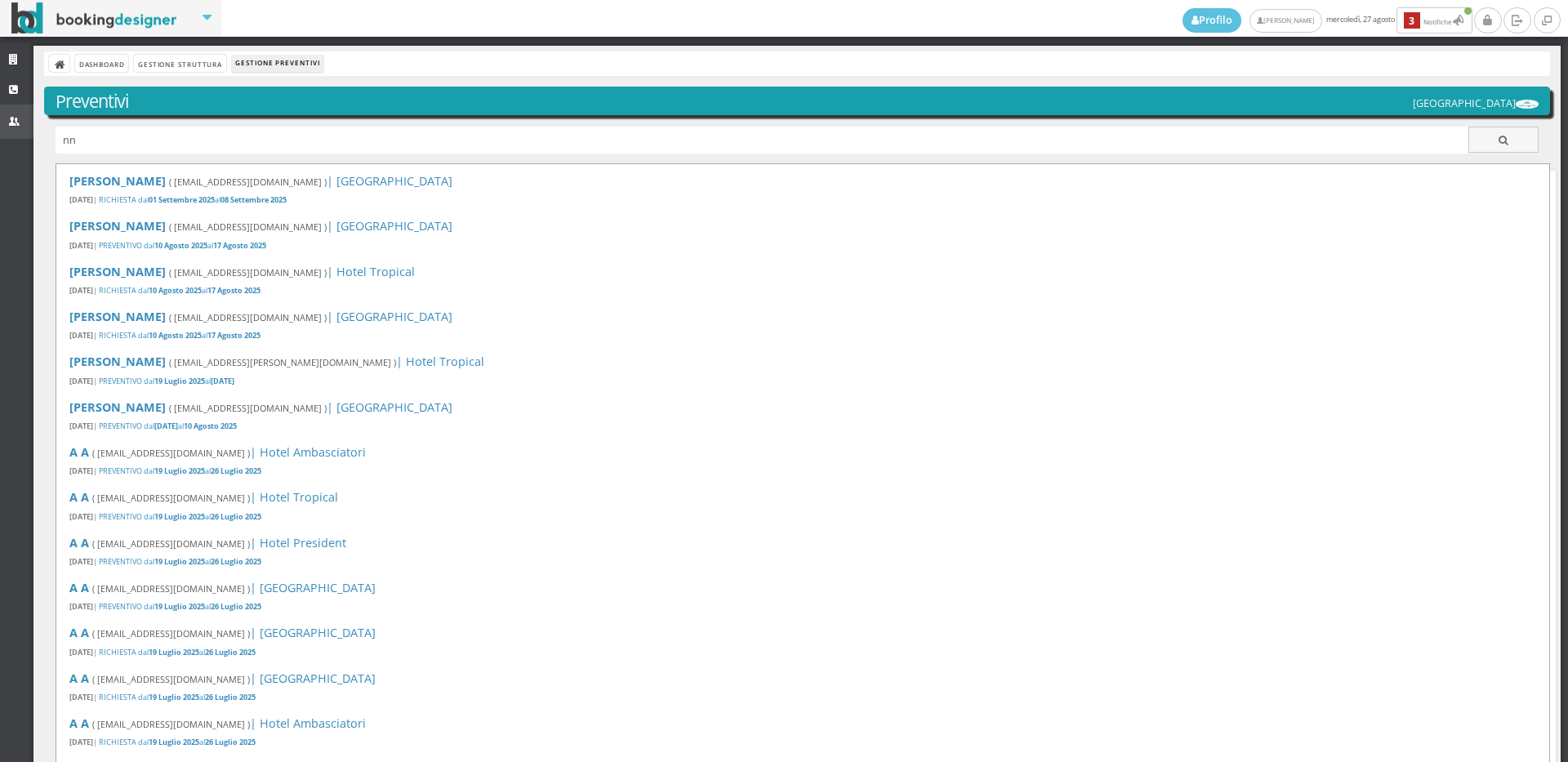
drag, startPoint x: 52, startPoint y: 133, endPoint x: 12, endPoint y: 132, distance: 40.0
click at [12, 132] on div "Strutture CRM Utenti Dashboard Gestione Struttura Gestione Preventivi Preventiv…" at bounding box center [784, 404] width 1568 height 717
paste input "--Buongiorno Sofia, 🙂 sono Alessandra dell'Hotel Royal Inn di San Mauro, le scr…"
type input "--Buongiorno Sofia, 🙂 sono Alessandra dell'Hotel Royal Inn di San Mauro, le scr…"
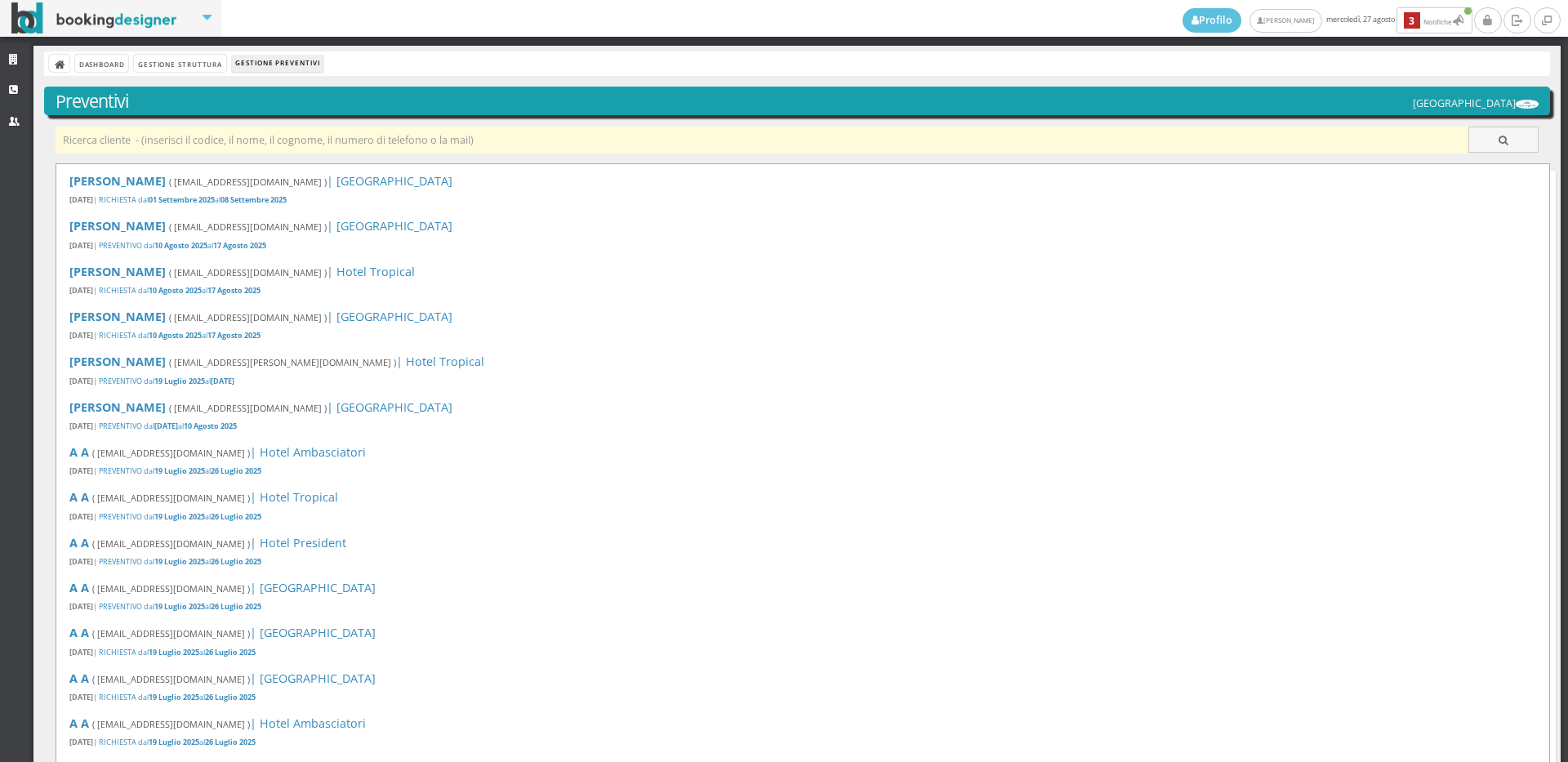
paste input "[EMAIL_ADDRESS][DOMAIN_NAME]"
type input "[EMAIL_ADDRESS][DOMAIN_NAME]"
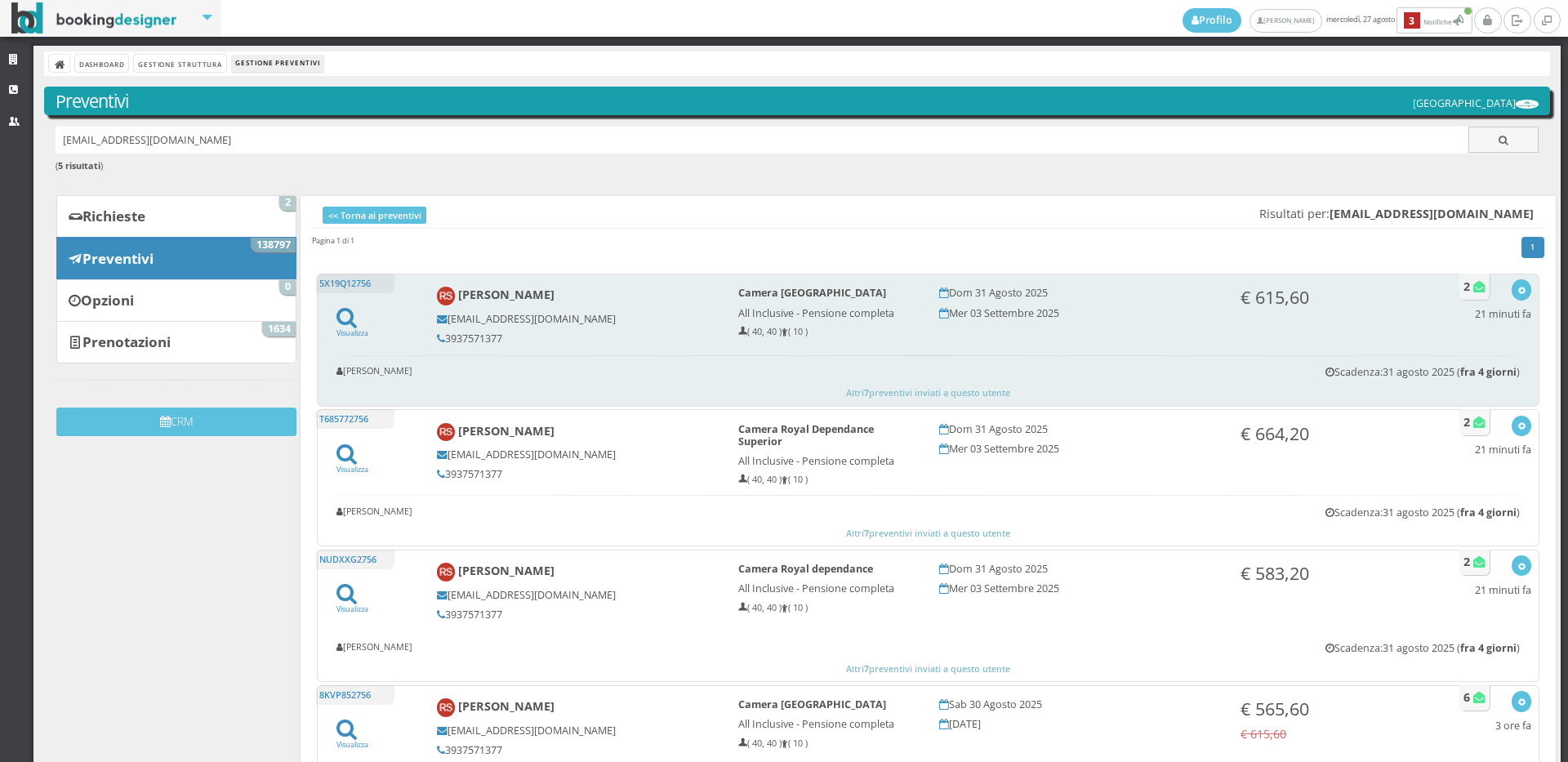
click at [1496, 289] on div "Visualizza Visualizza sul sito Invia email Elimina 21 minuti fa" at bounding box center [1503, 303] width 57 height 48
click at [1511, 292] on button "button" at bounding box center [1520, 289] width 19 height 21
click at [1476, 366] on link "Visualizza sul sito" at bounding box center [1467, 368] width 127 height 19
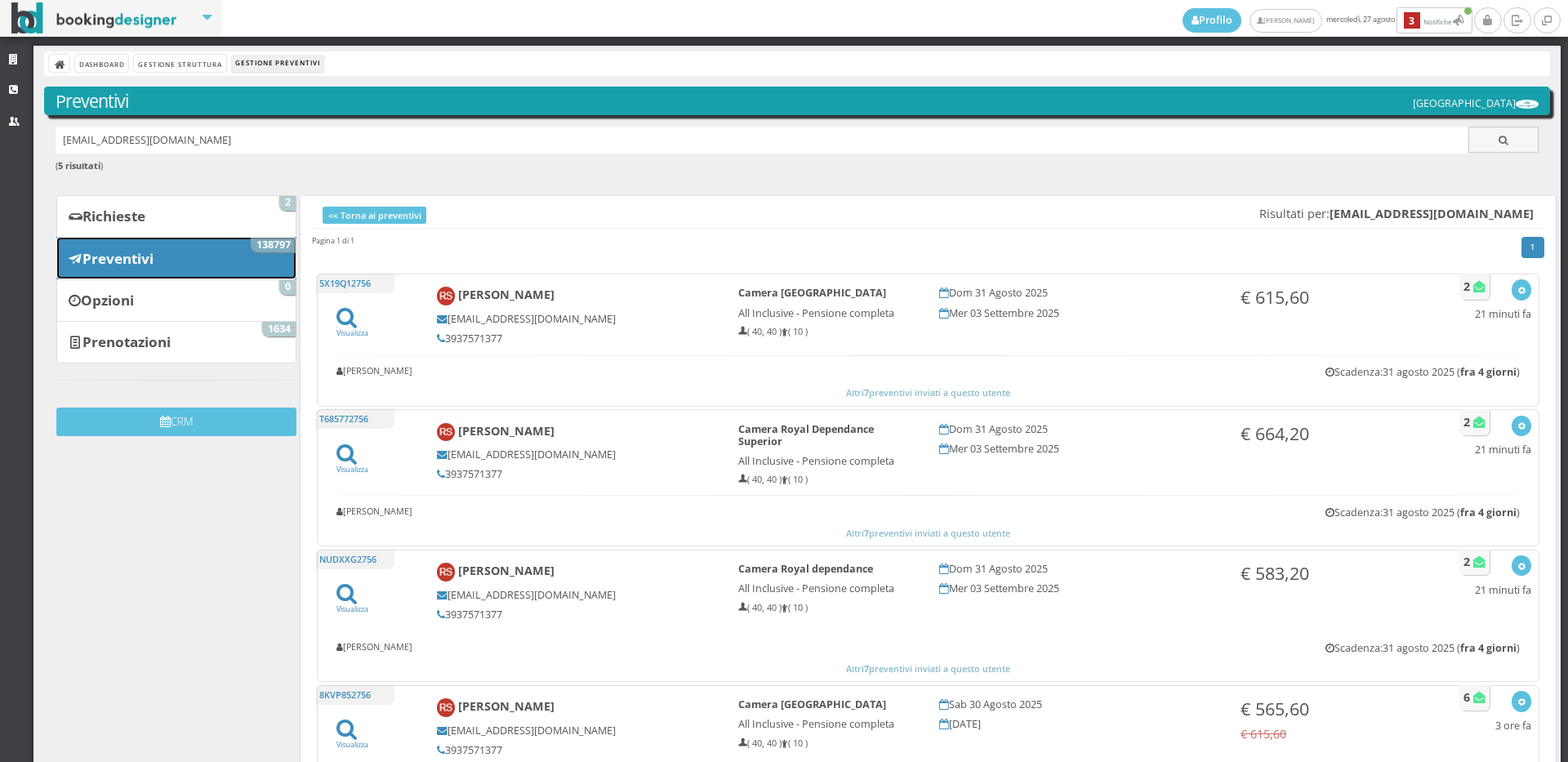
click at [217, 266] on link "Preventivi 138797" at bounding box center [177, 258] width 240 height 43
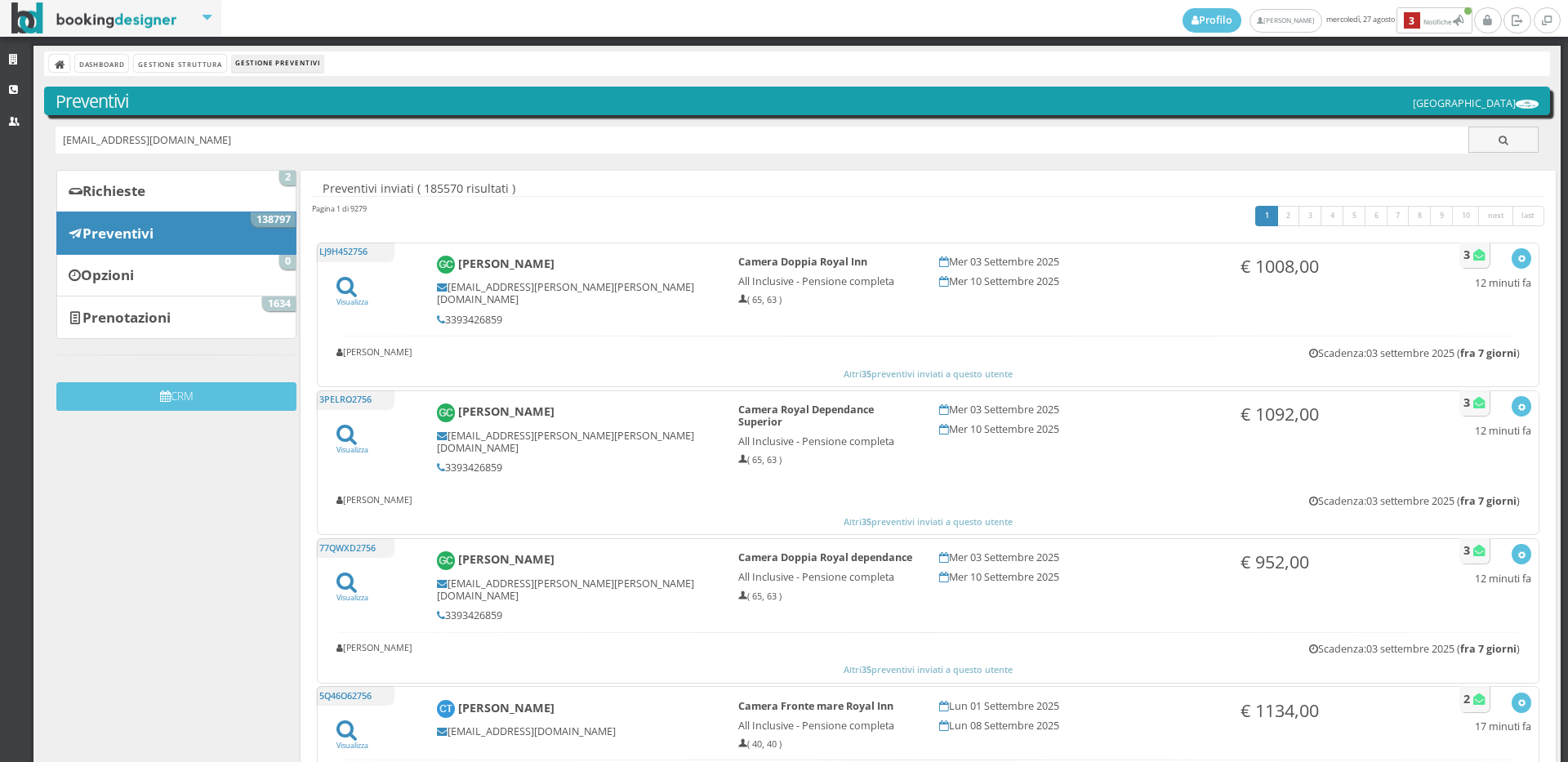
type input "vbrugali@gmail.com"
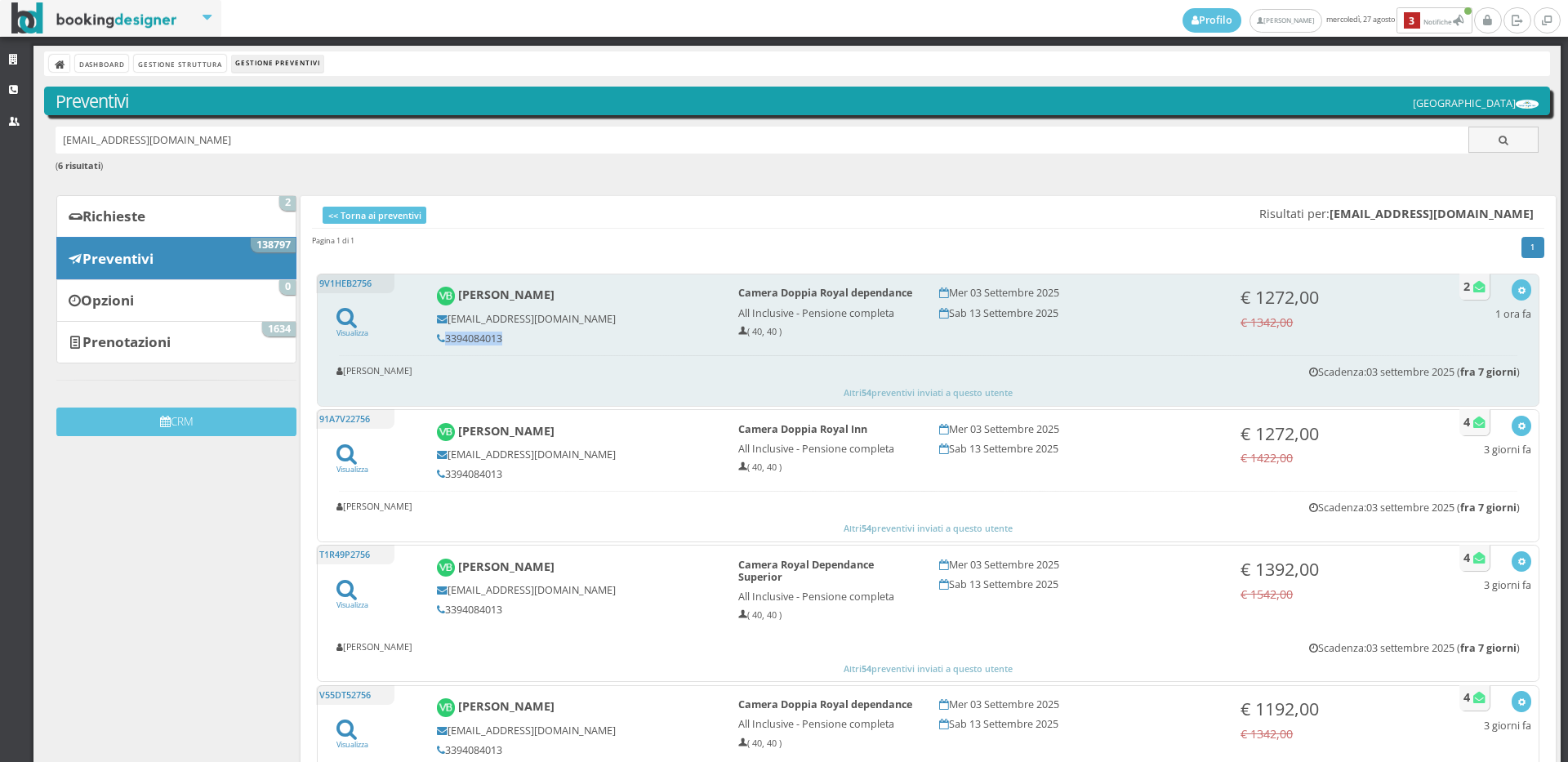
drag, startPoint x: 496, startPoint y: 344, endPoint x: 424, endPoint y: 344, distance: 72.0
click at [426, 344] on div "Valentina Brugali vbrugali@gmail.com 3394084013" at bounding box center [576, 316] width 302 height 72
copy h5 "3394084013"
drag, startPoint x: 510, startPoint y: 344, endPoint x: 446, endPoint y: 344, distance: 64.0
click at [446, 344] on h5 "3394084013" at bounding box center [577, 338] width 279 height 12
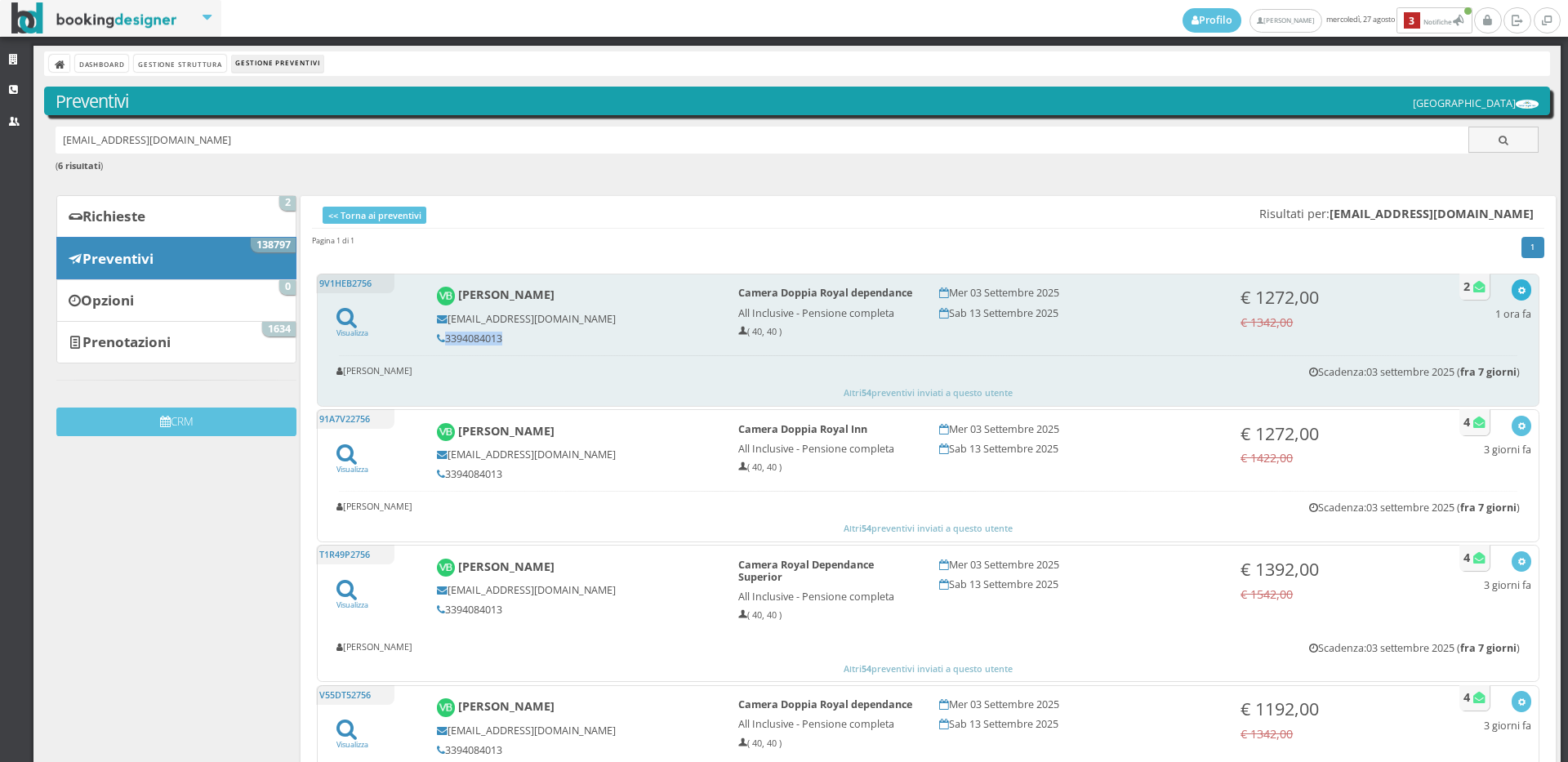
click at [1517, 289] on icon "button" at bounding box center [1521, 291] width 9 height 9
click at [1487, 363] on link "Visualizza sul sito" at bounding box center [1467, 368] width 127 height 19
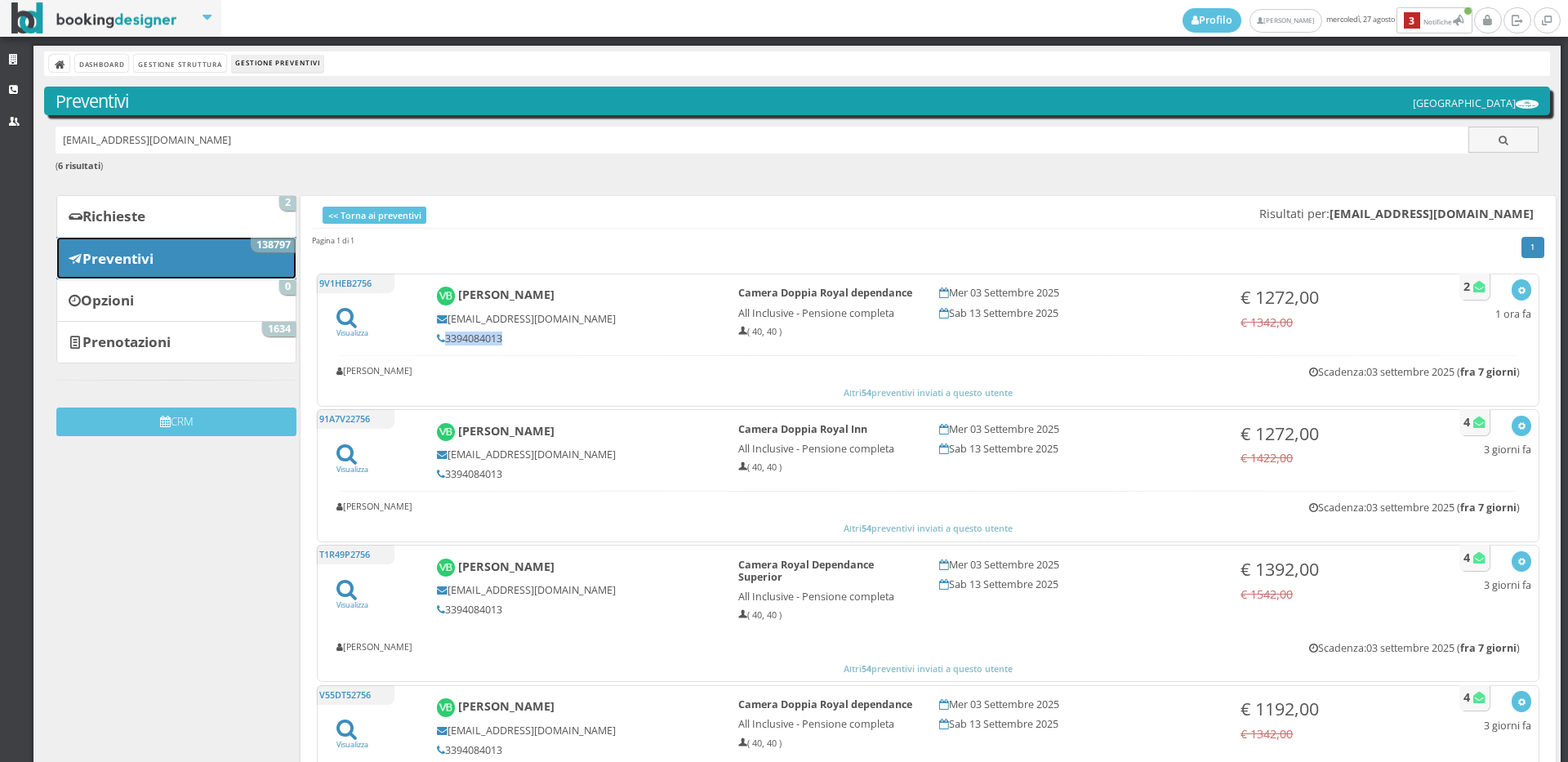
click at [142, 261] on b "Preventivi" at bounding box center [118, 258] width 71 height 19
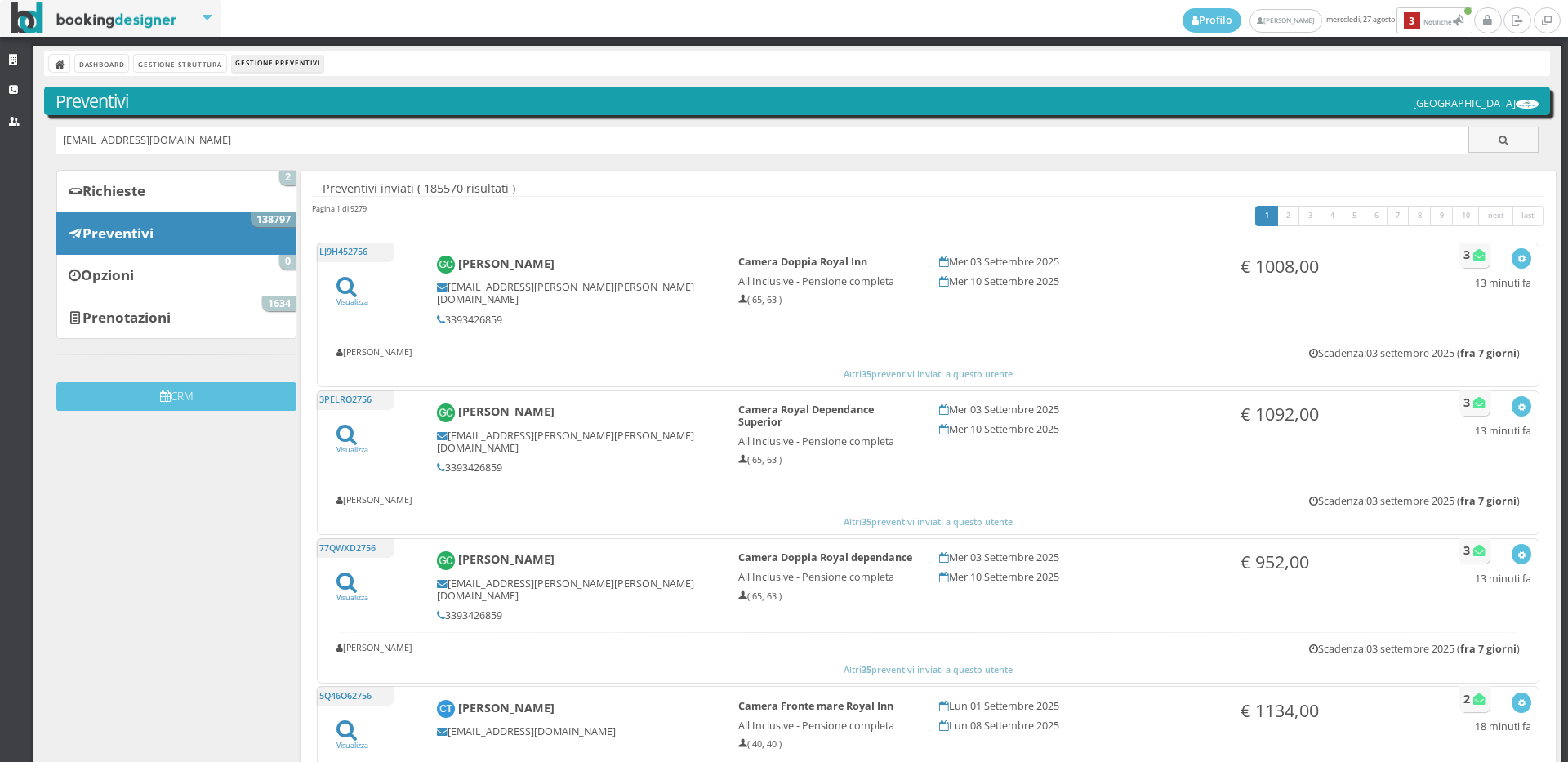
type input "[EMAIL_ADDRESS][DOMAIN_NAME]"
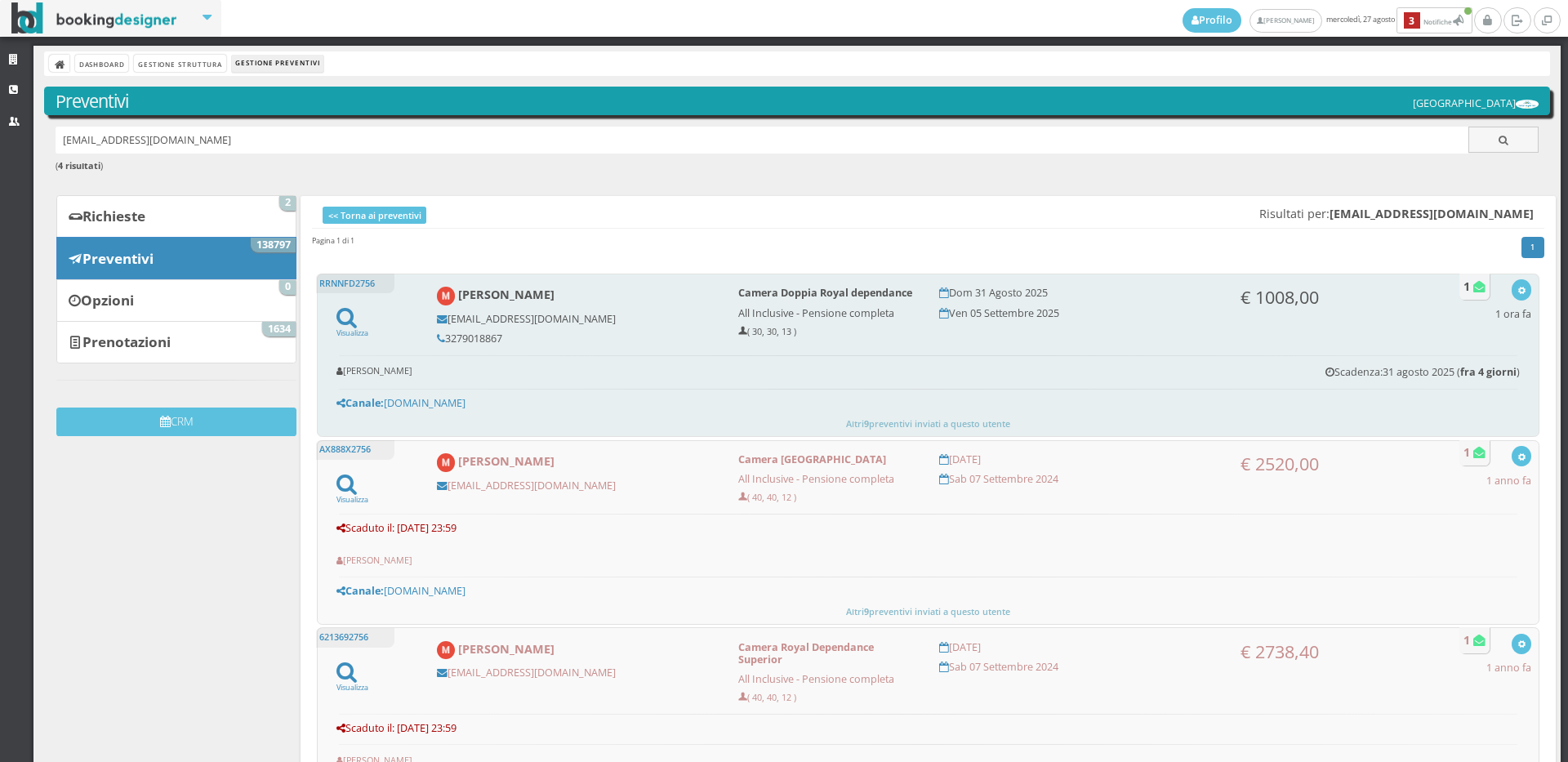
copy h5 "3279018867"
drag, startPoint x: 506, startPoint y: 331, endPoint x: 445, endPoint y: 342, distance: 62.0
click at [446, 341] on div "[PERSON_NAME] [EMAIL_ADDRESS][DOMAIN_NAME] 3279018867" at bounding box center [576, 316] width 302 height 72
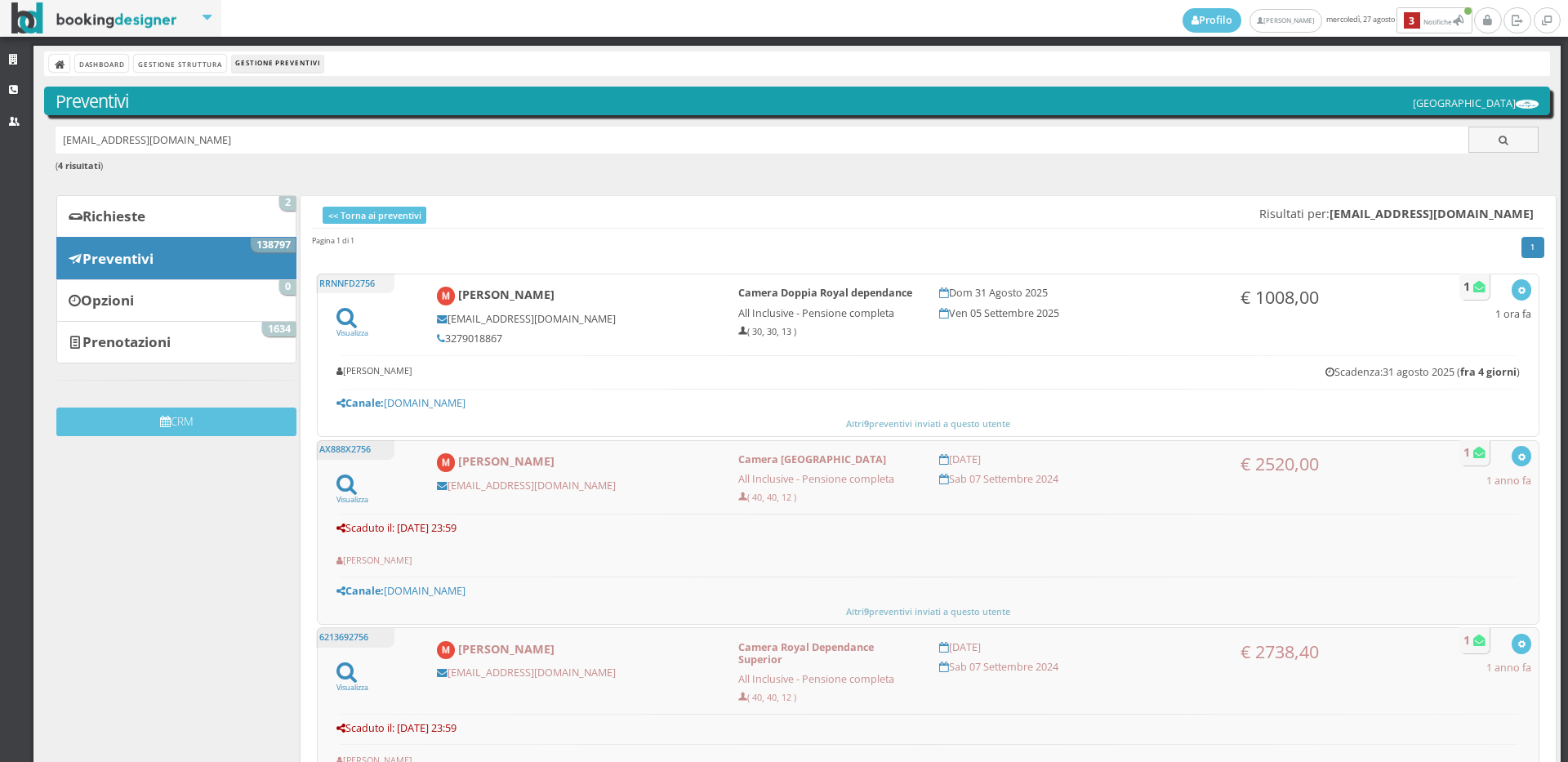
copy h5 "3279018867"
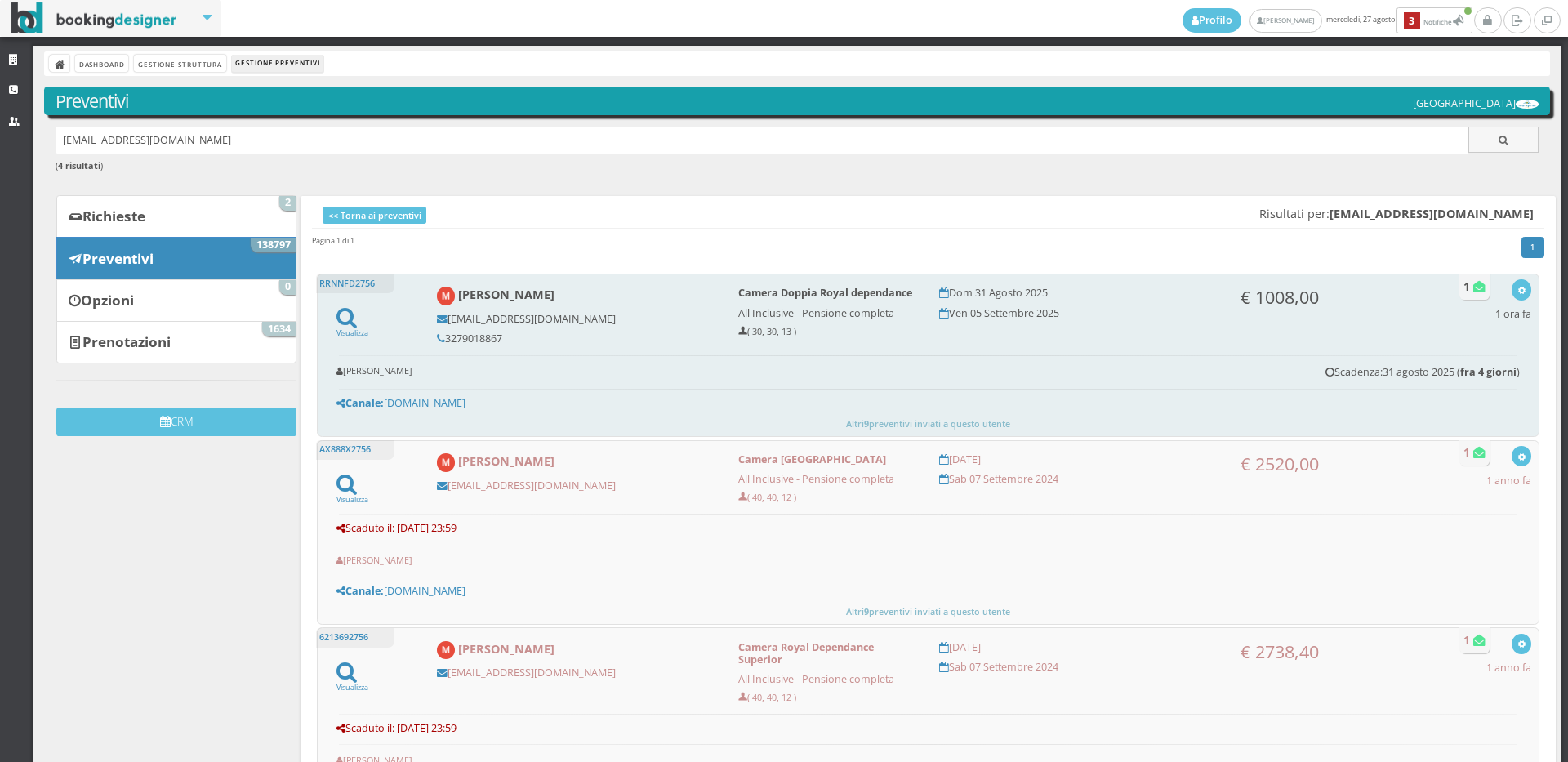
click at [1507, 304] on div "Visualizza Visualizza sul sito Invia email Elimina 1 ora fa" at bounding box center [1514, 303] width 36 height 48
click at [1517, 285] on div "button" at bounding box center [1521, 290] width 9 height 13
click at [1489, 365] on link "Visualizza sul sito" at bounding box center [1467, 368] width 127 height 19
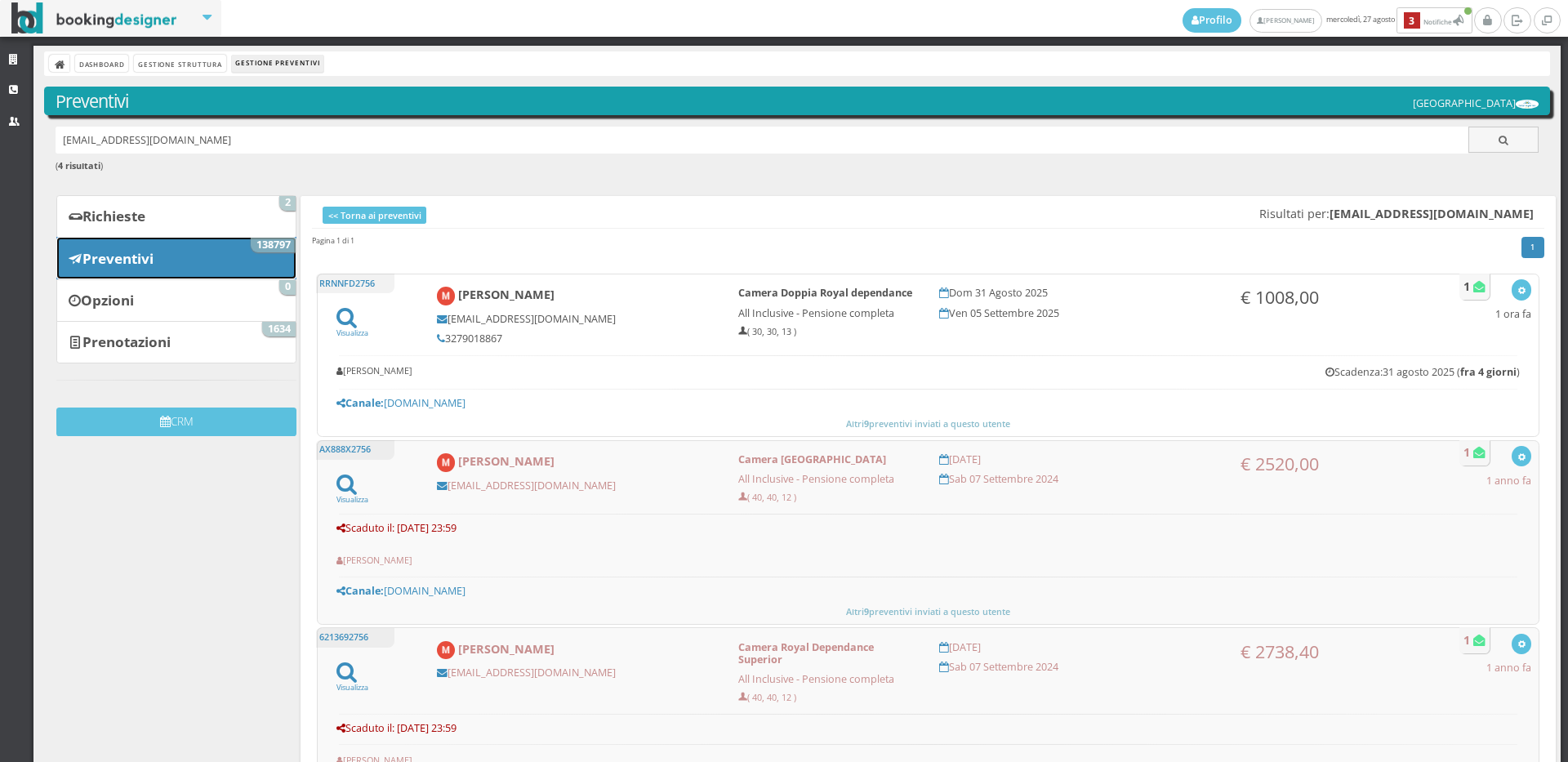
click at [182, 270] on link "Preventivi 138797" at bounding box center [177, 258] width 240 height 43
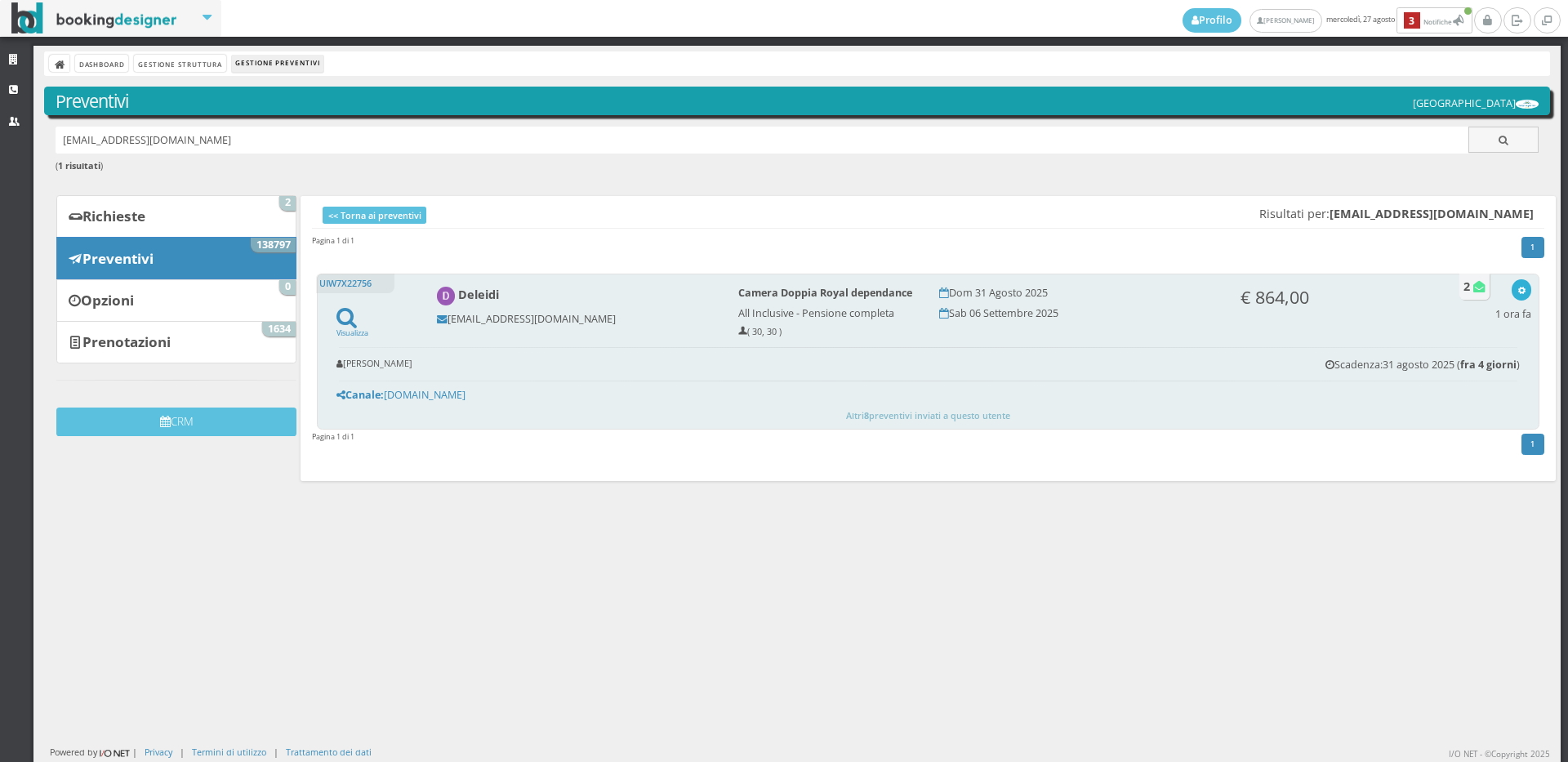
click at [1517, 287] on icon "button" at bounding box center [1521, 291] width 9 height 9
click at [1489, 371] on link "Visualizza sul sito" at bounding box center [1467, 368] width 127 height 19
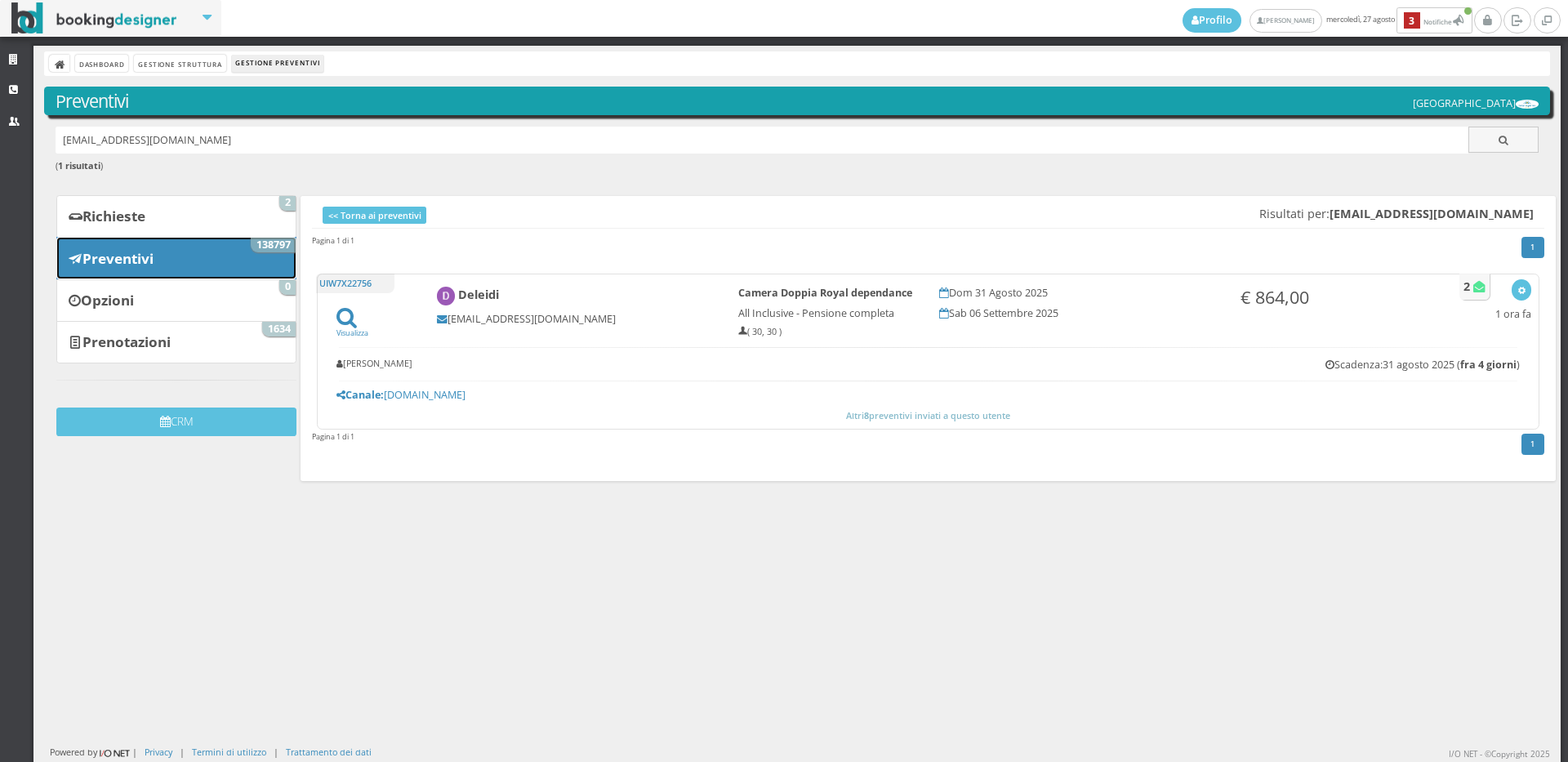
click at [182, 242] on link "Preventivi 138797" at bounding box center [177, 258] width 240 height 43
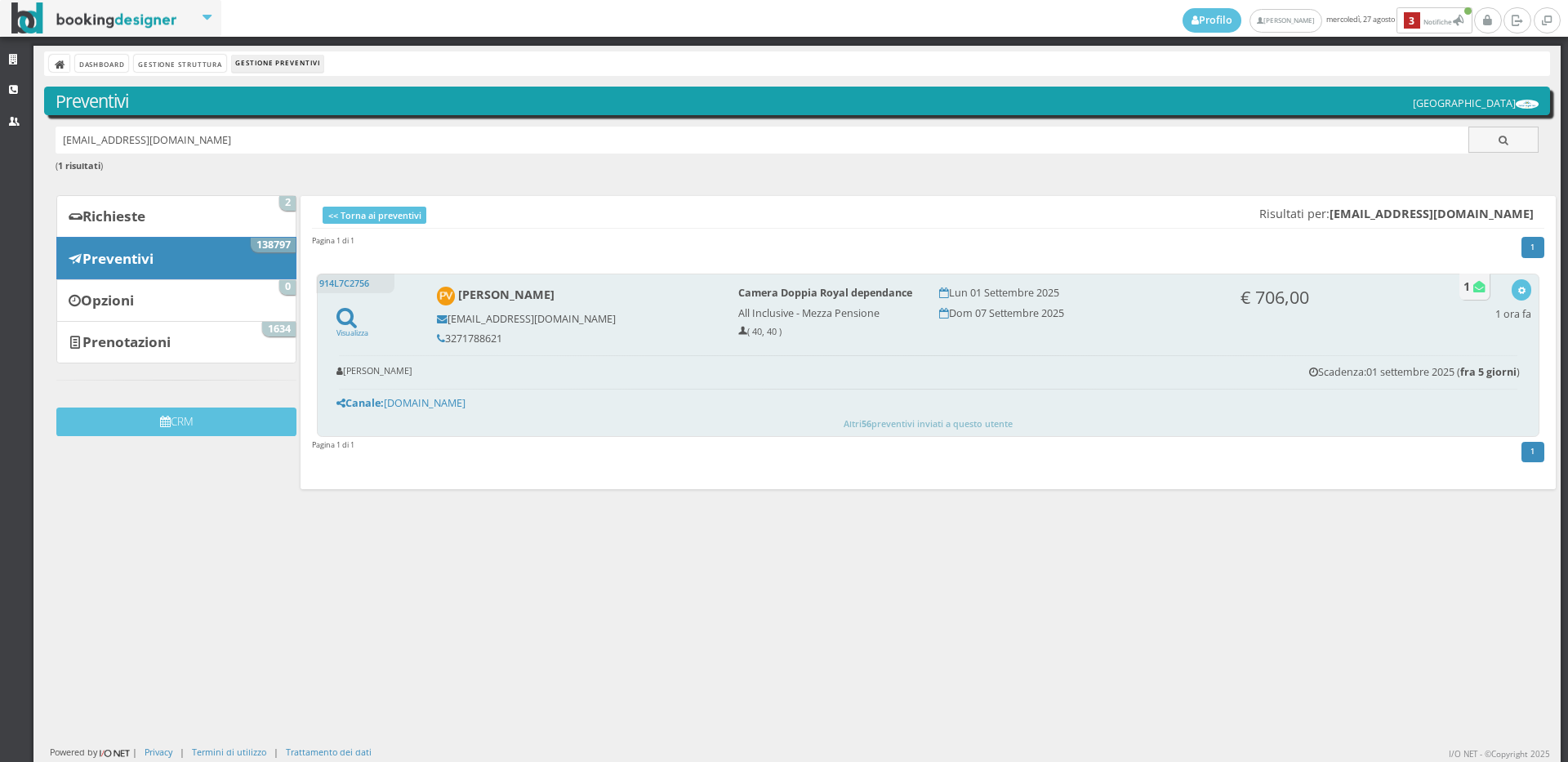
drag, startPoint x: 495, startPoint y: 342, endPoint x: 432, endPoint y: 344, distance: 63.0
click at [432, 344] on div "Paolo Villa paolovilla66@yahoo.com 3271788621" at bounding box center [576, 316] width 302 height 72
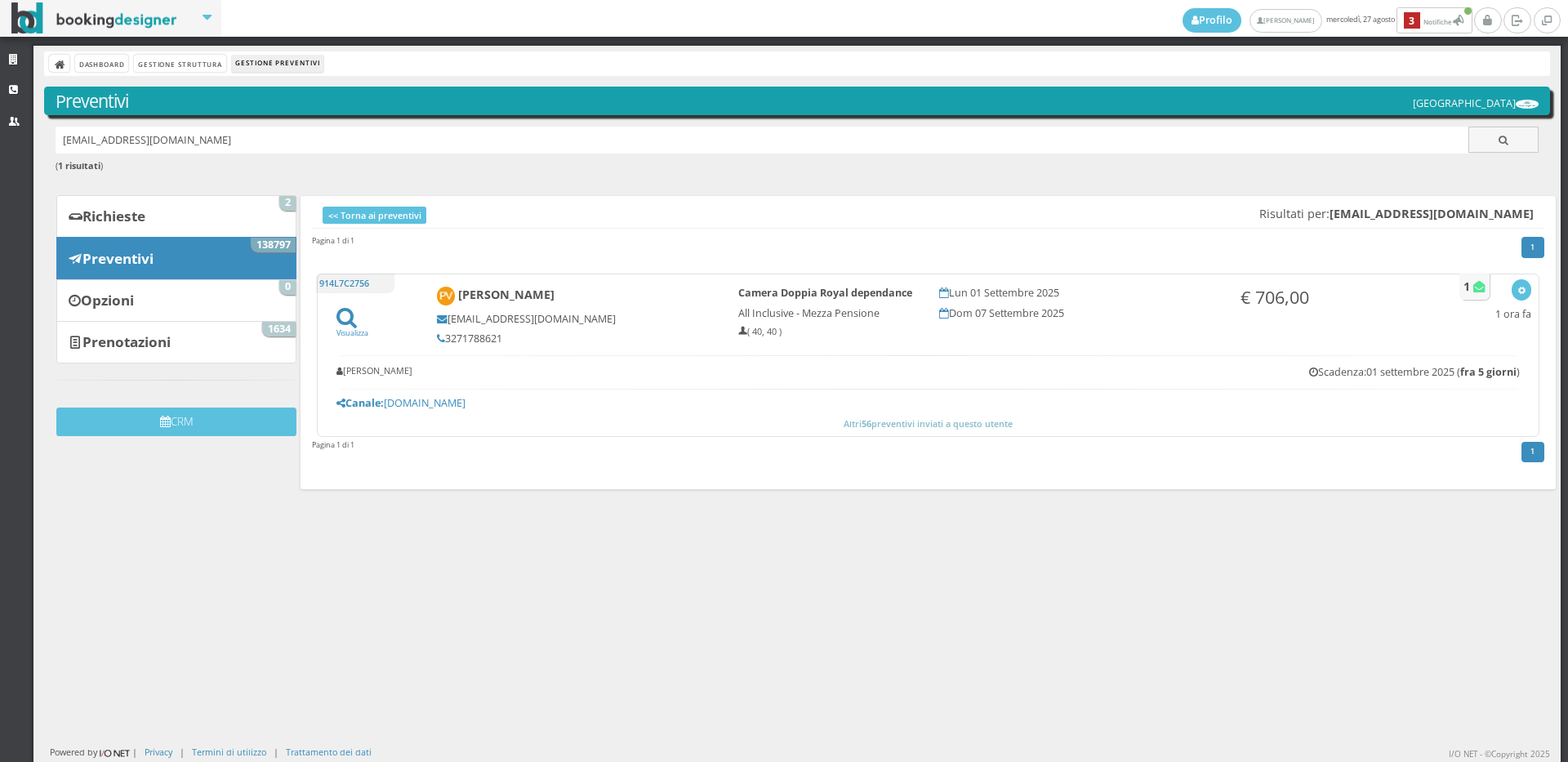
copy h5 "3271788621"
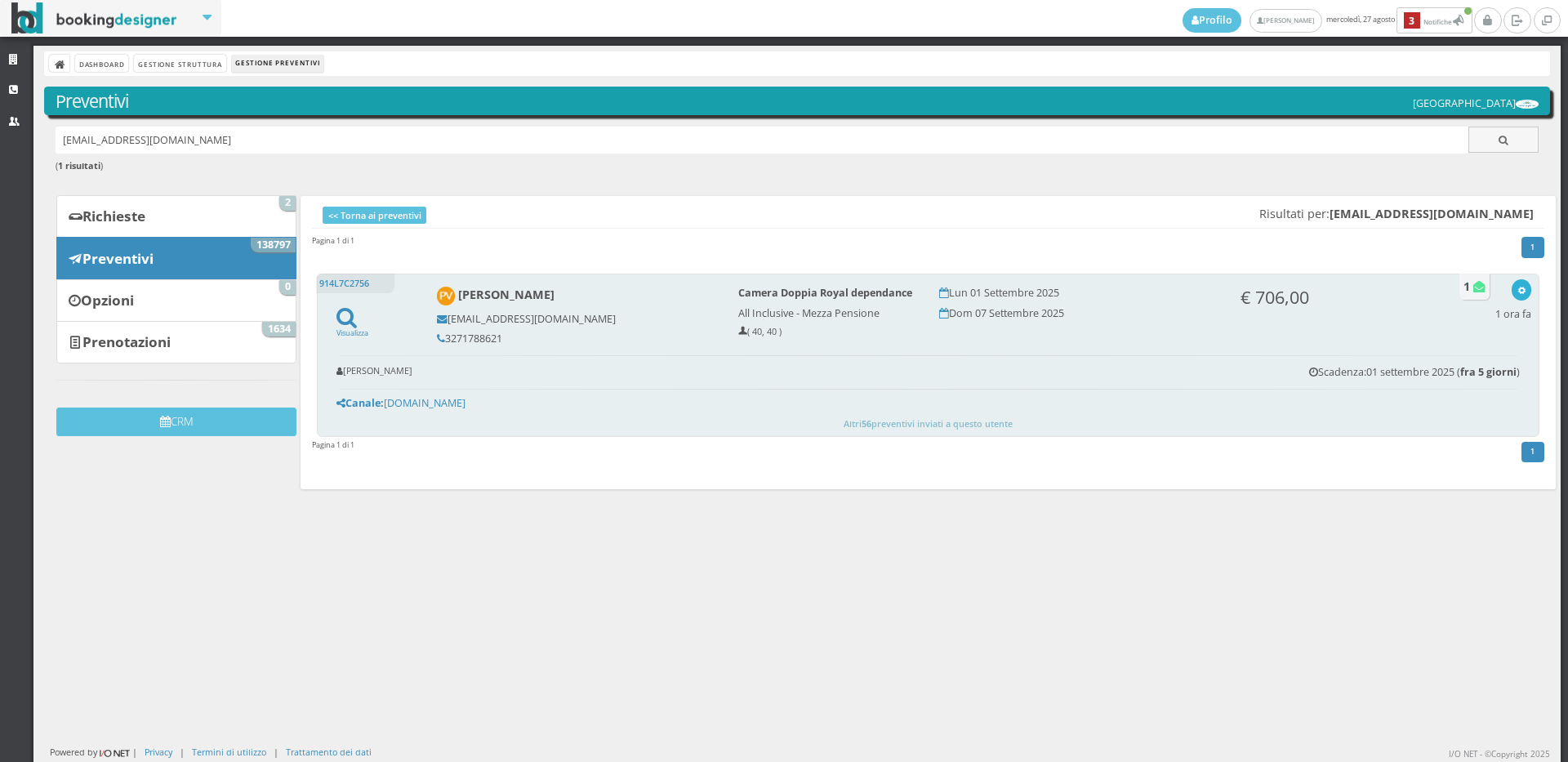
click at [1517, 290] on icon "button" at bounding box center [1521, 291] width 9 height 9
click at [1464, 365] on link "Visualizza sul sito" at bounding box center [1467, 368] width 127 height 19
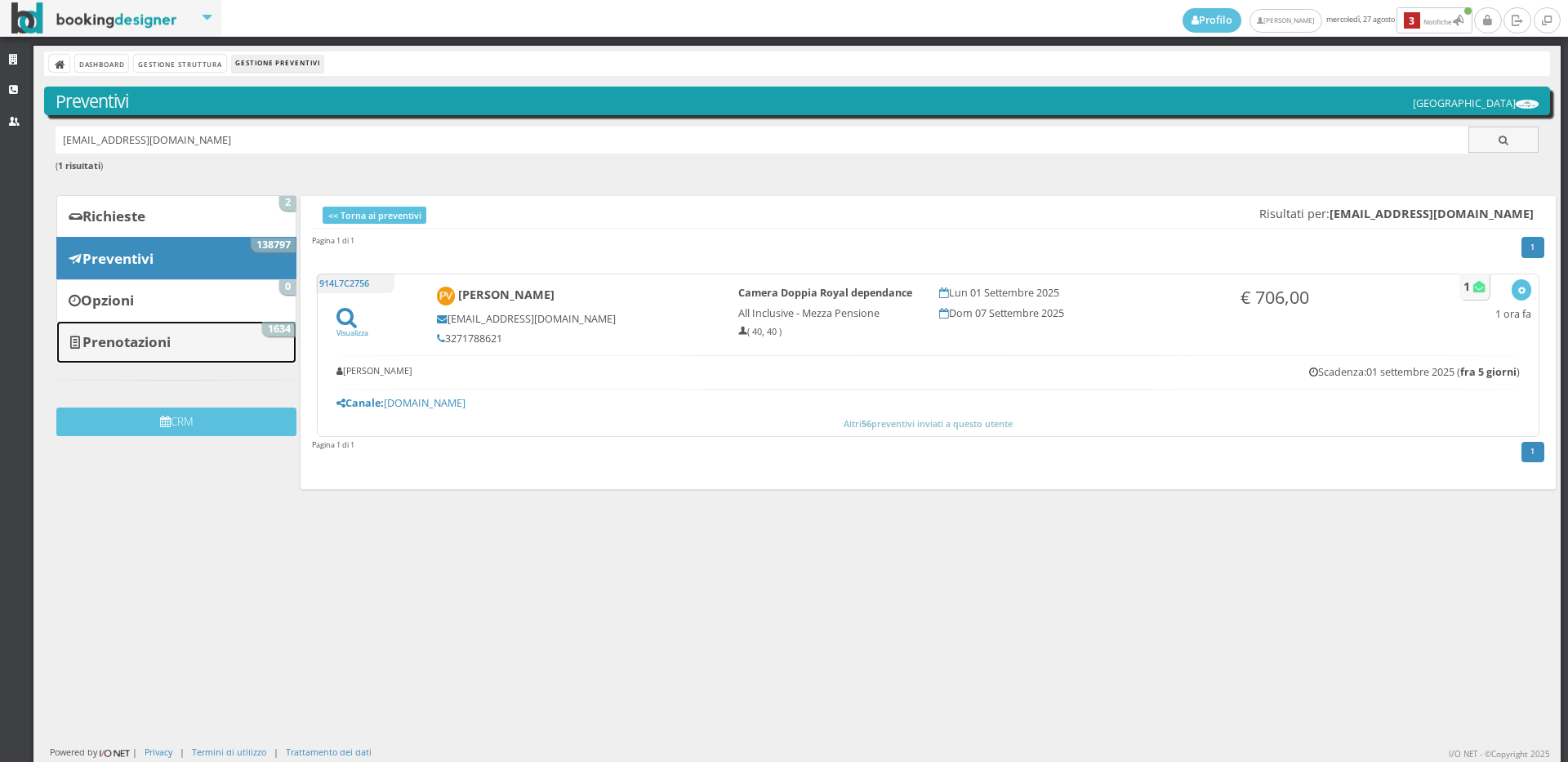
click at [231, 333] on link "Prenotazioni 1634" at bounding box center [177, 343] width 240 height 43
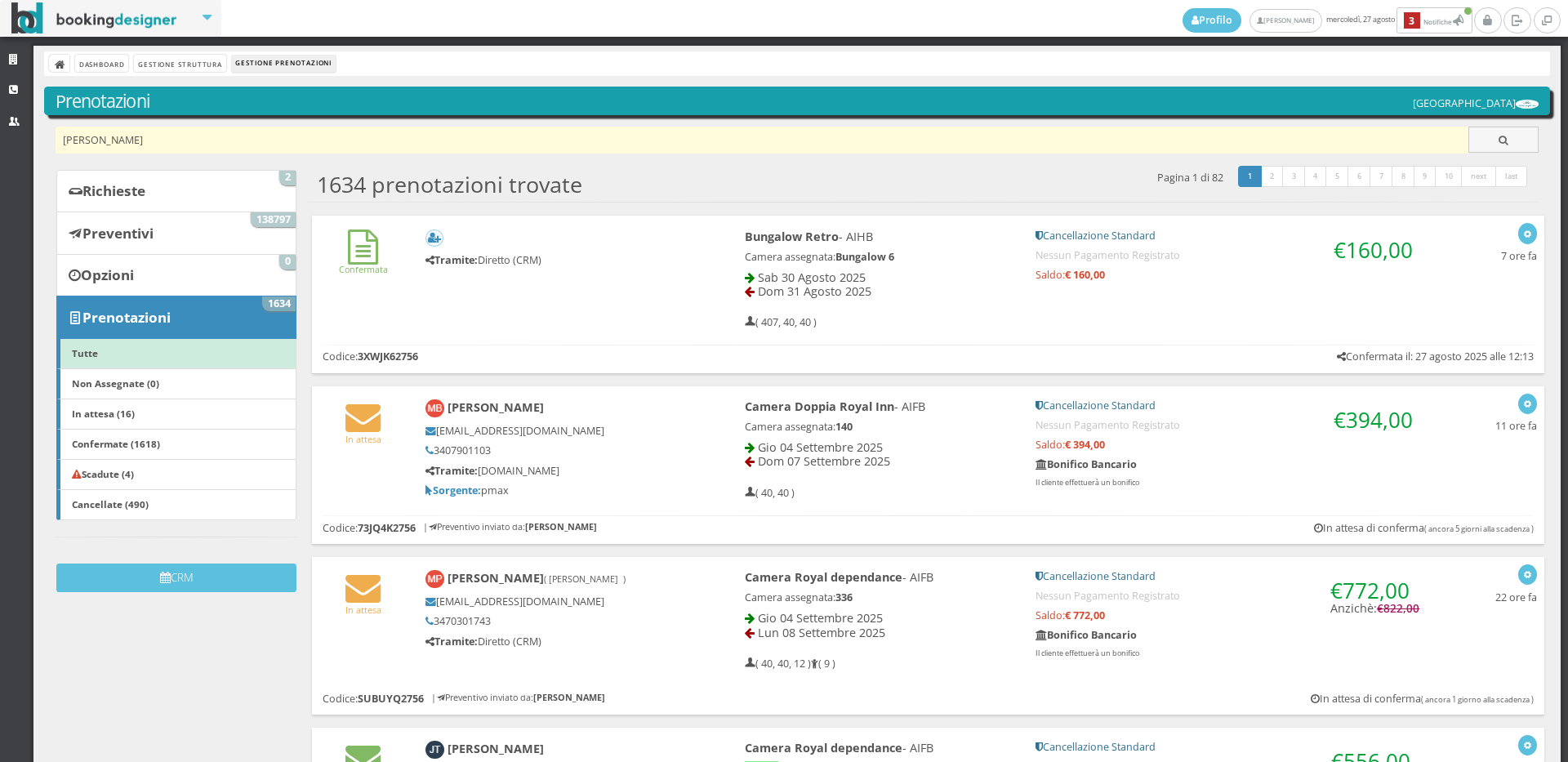
type input "[PERSON_NAME]"
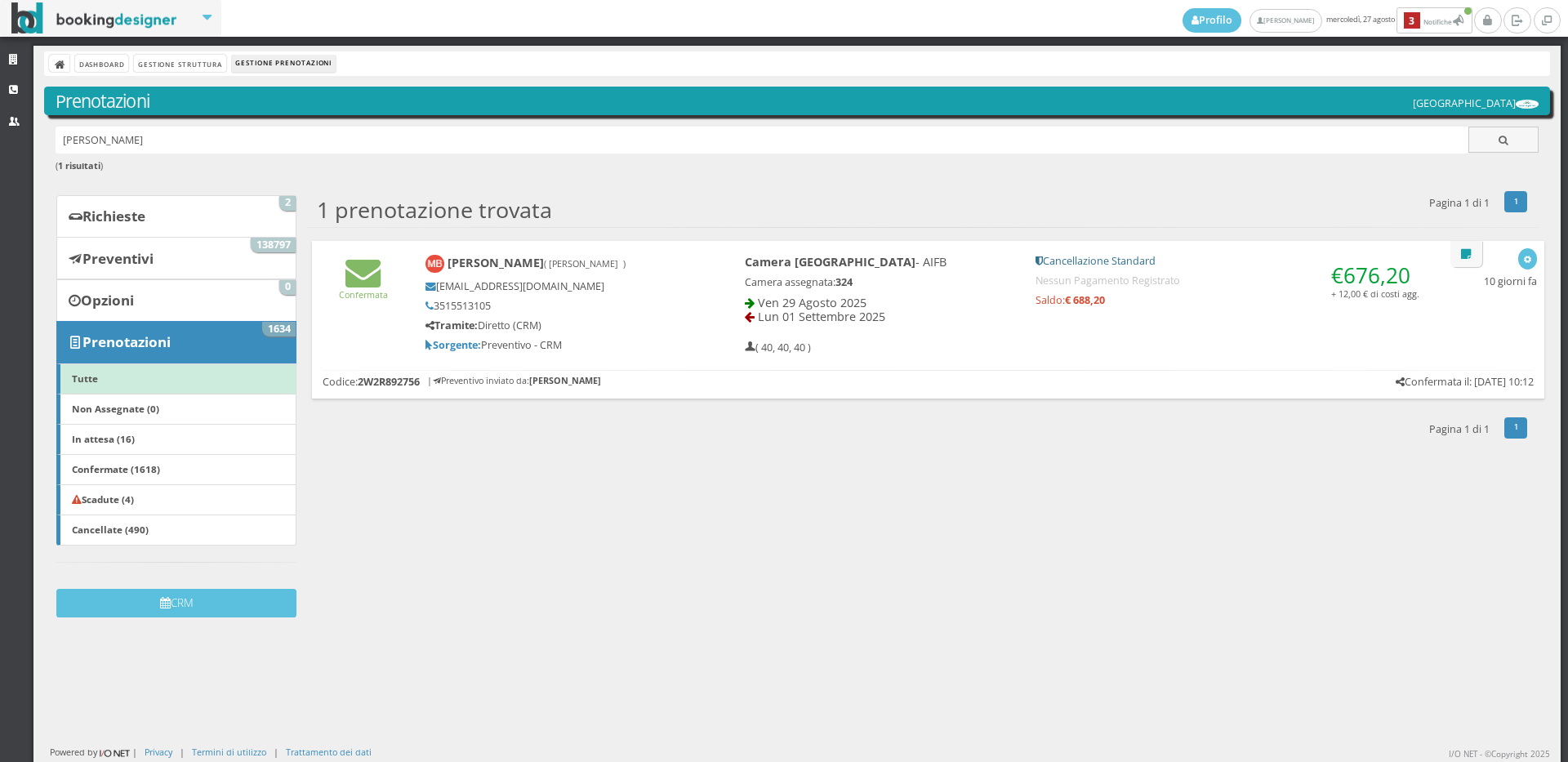
click at [350, 335] on div "Confermata Margherita Burgio ( Burgio Margherita ) margiburgio@gmail.com 351551…" at bounding box center [929, 301] width 1233 height 120
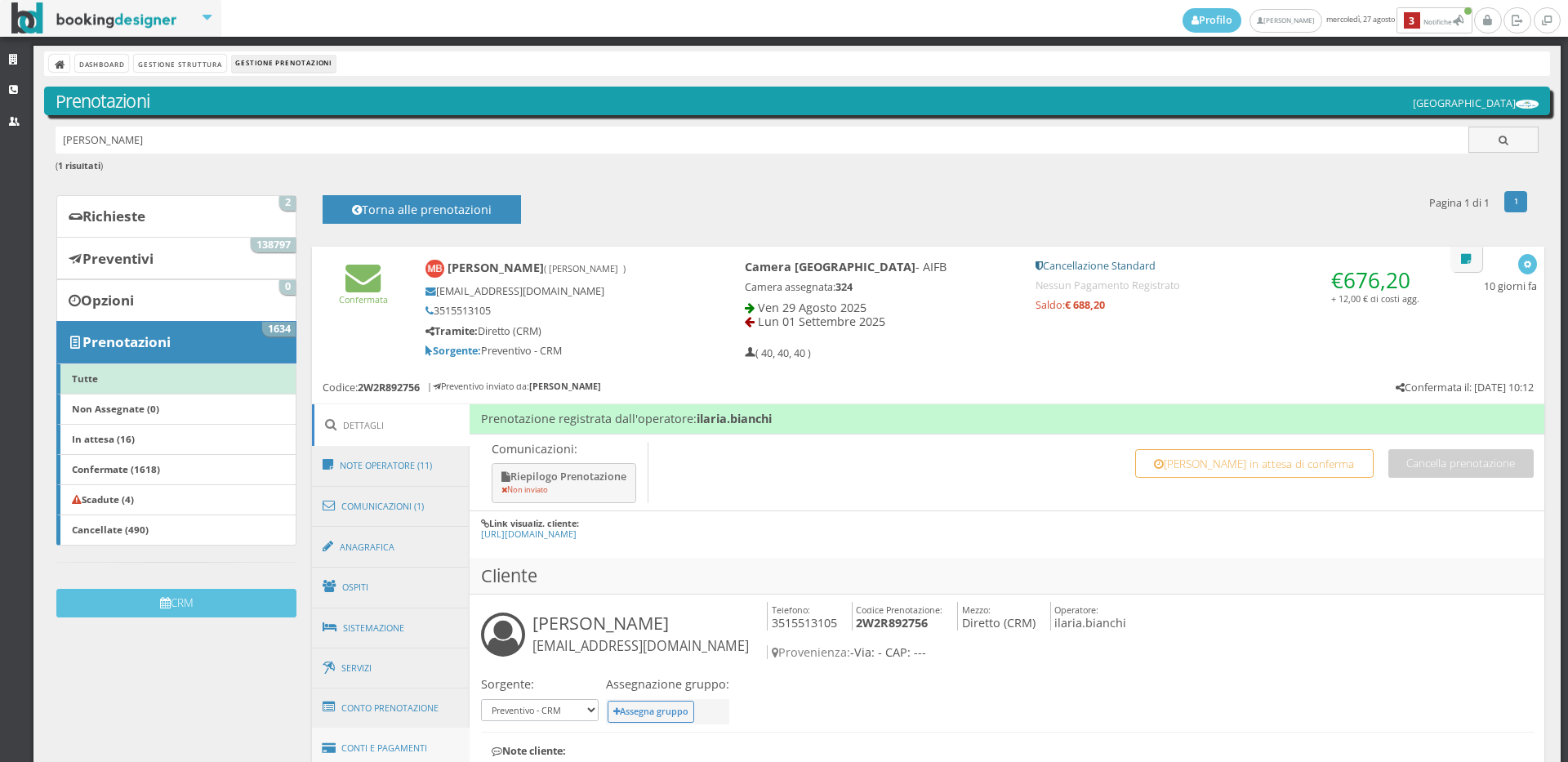
scroll to position [272, 0]
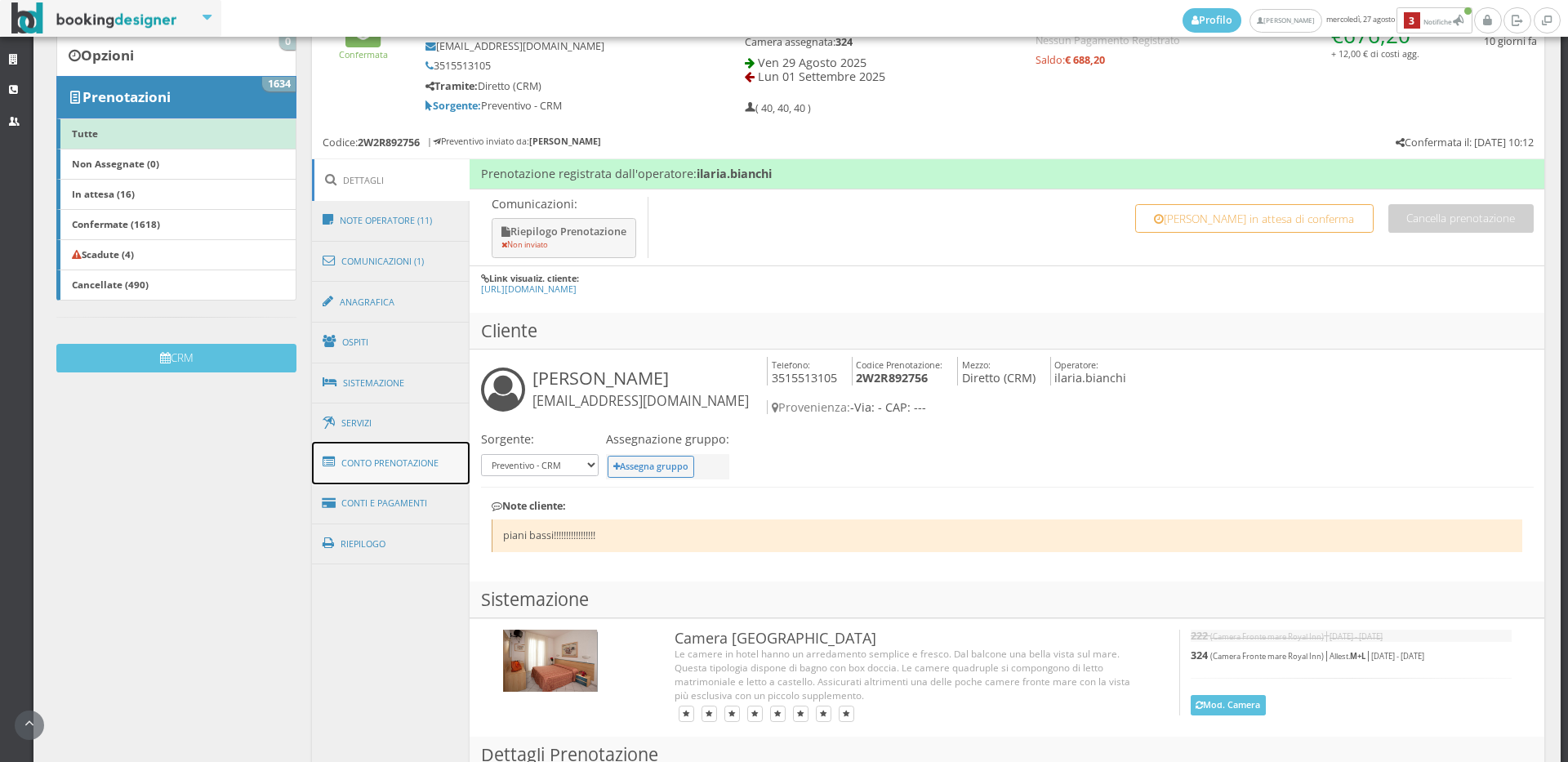
click at [377, 464] on link "Conto Prenotazione" at bounding box center [391, 464] width 159 height 43
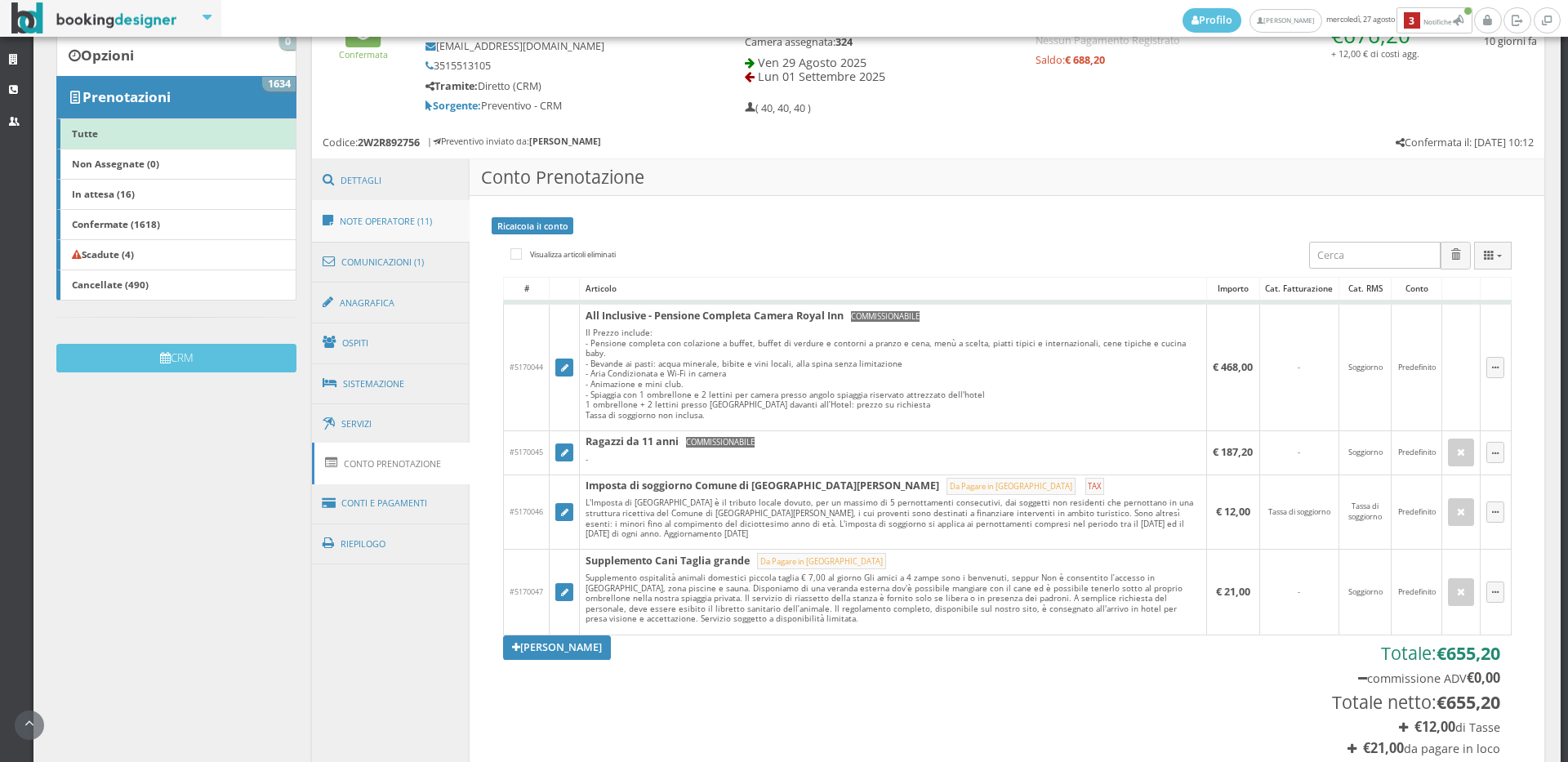
scroll to position [0, 0]
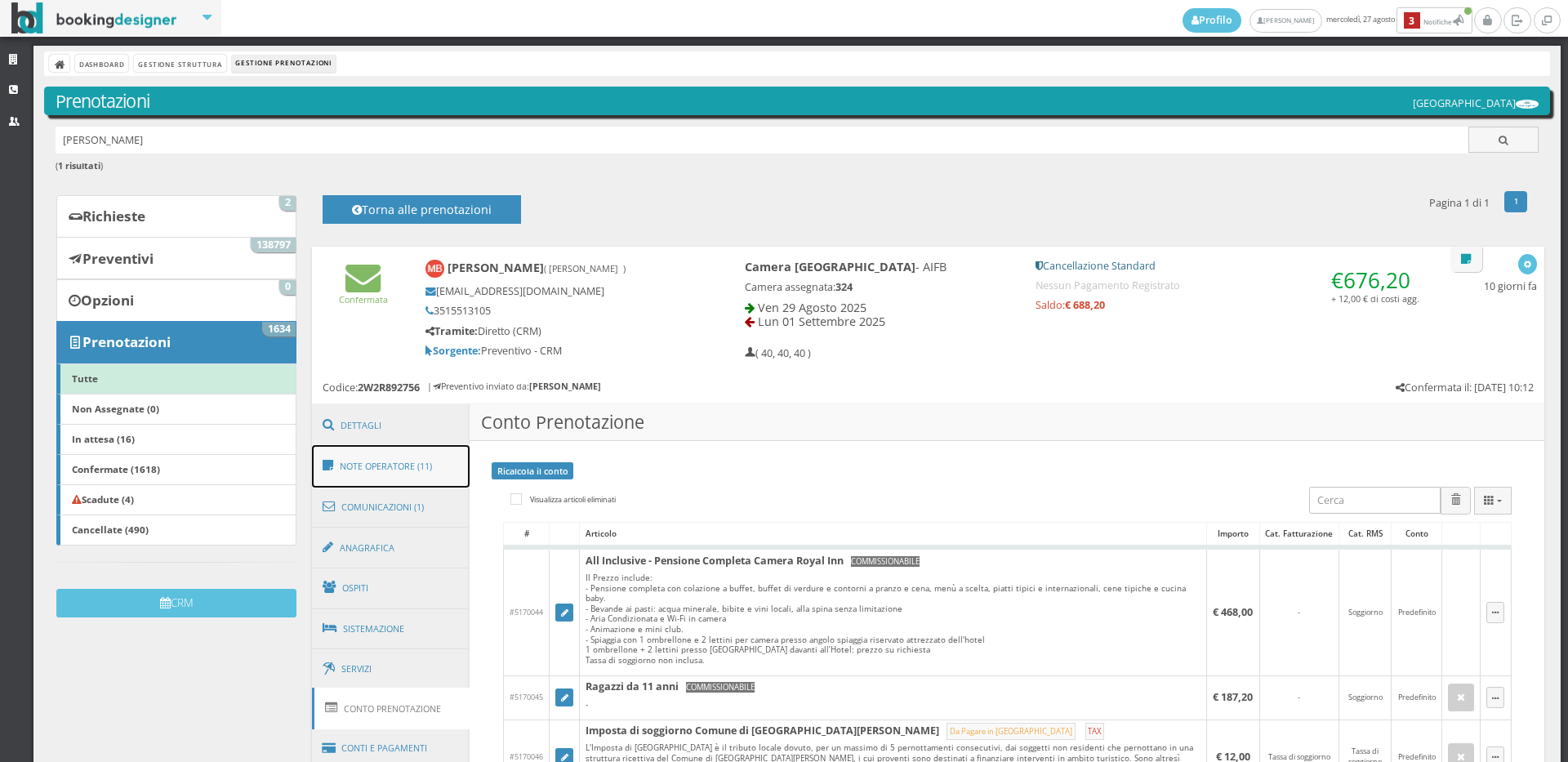
click at [399, 472] on link "Note Operatore (11)" at bounding box center [391, 467] width 159 height 43
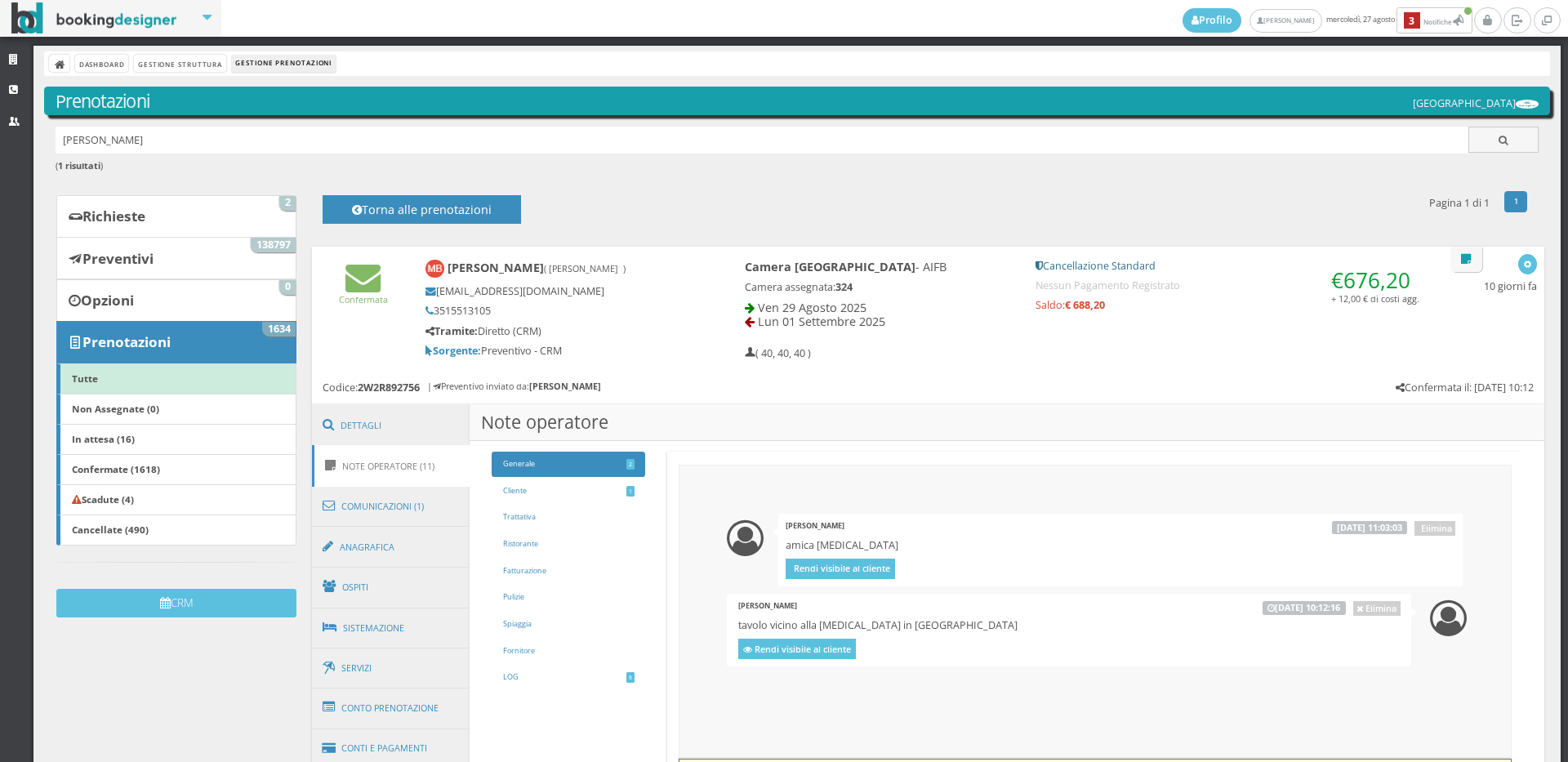
scroll to position [209, 0]
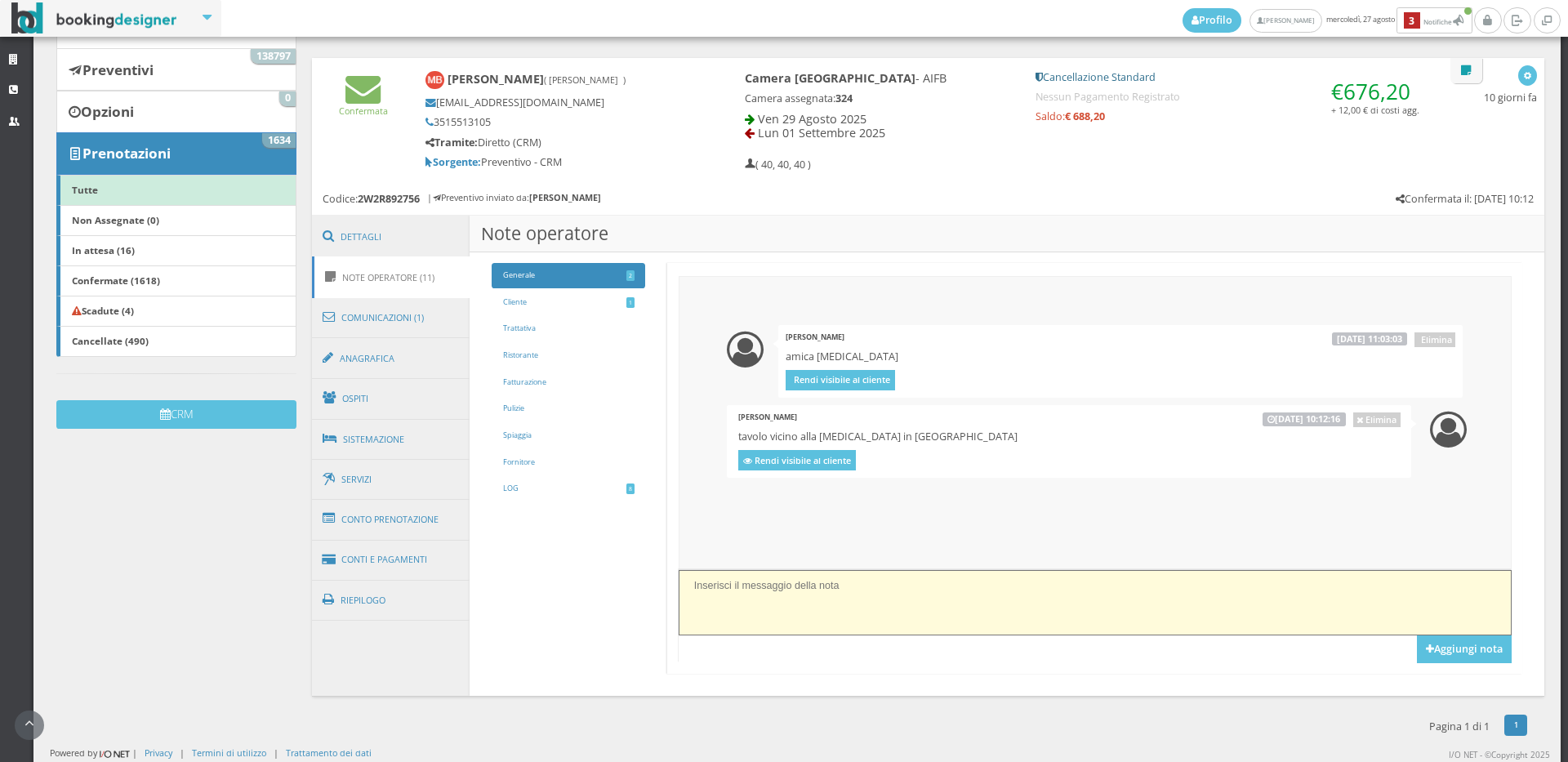
click at [826, 617] on textarea at bounding box center [1095, 603] width 833 height 65
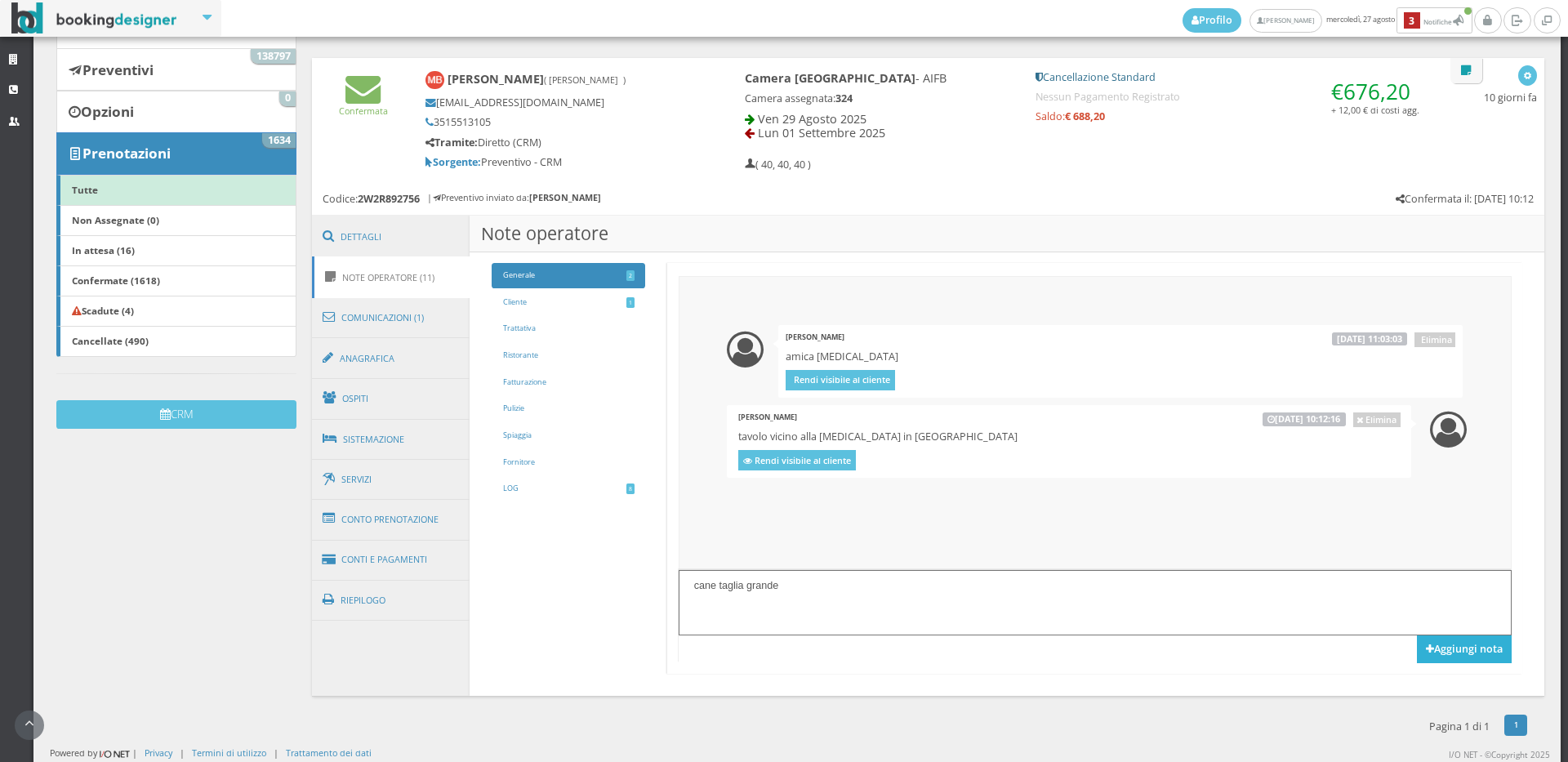
type textarea "cane taglia grande"
click at [1466, 640] on button "Aggiungi nota" at bounding box center [1464, 649] width 95 height 28
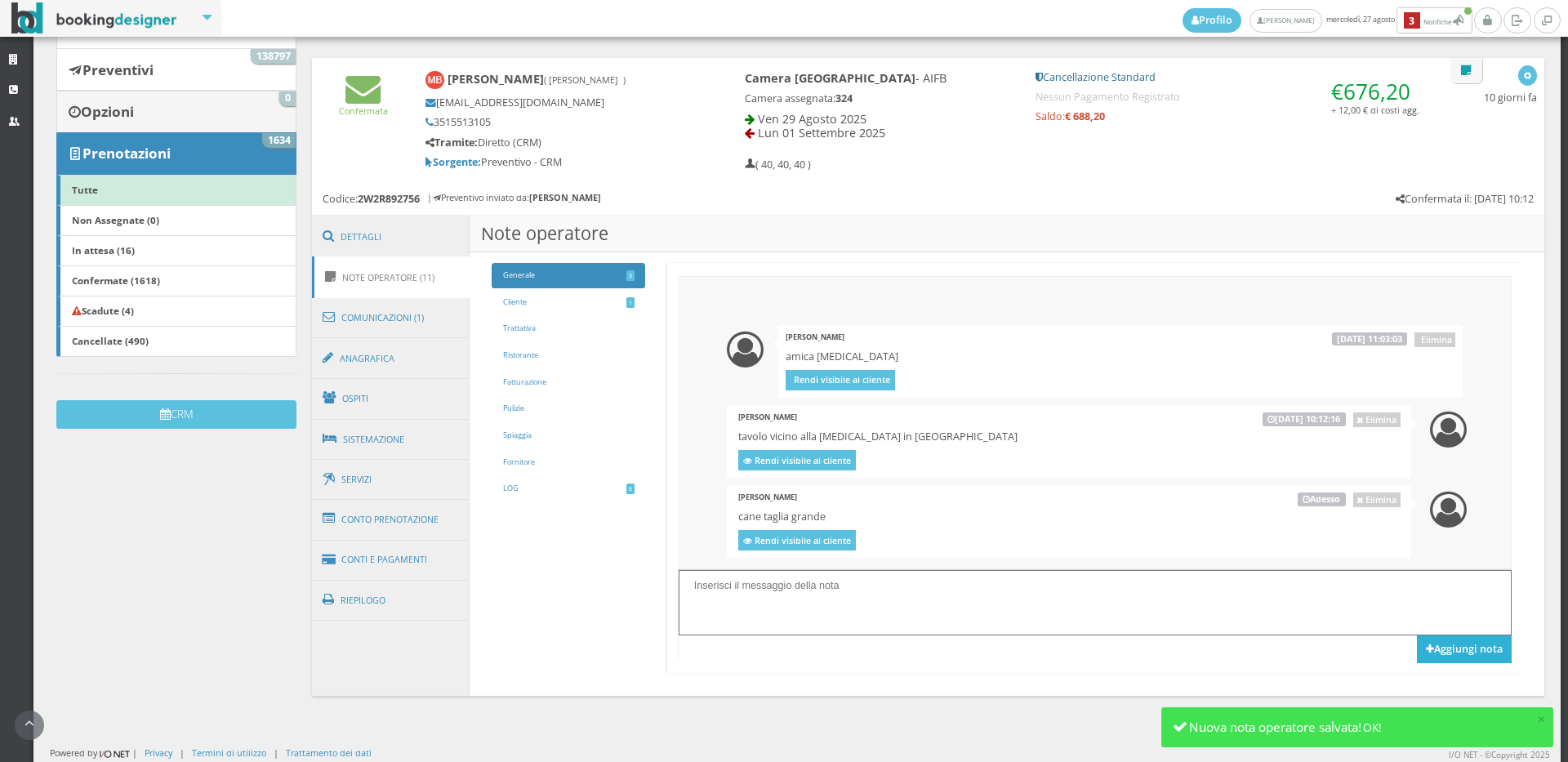
scroll to position [0, 0]
